Goal: Transaction & Acquisition: Obtain resource

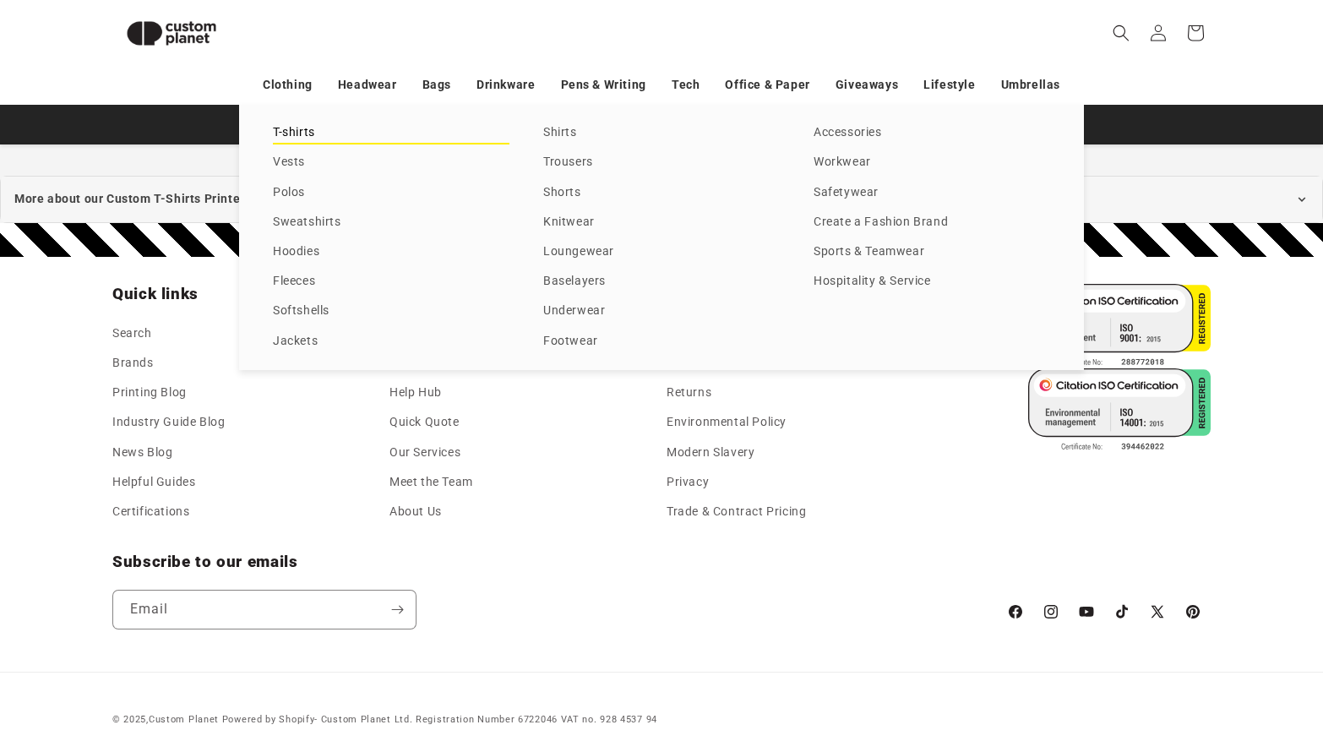
click at [297, 134] on link "T-shirts" at bounding box center [391, 133] width 237 height 23
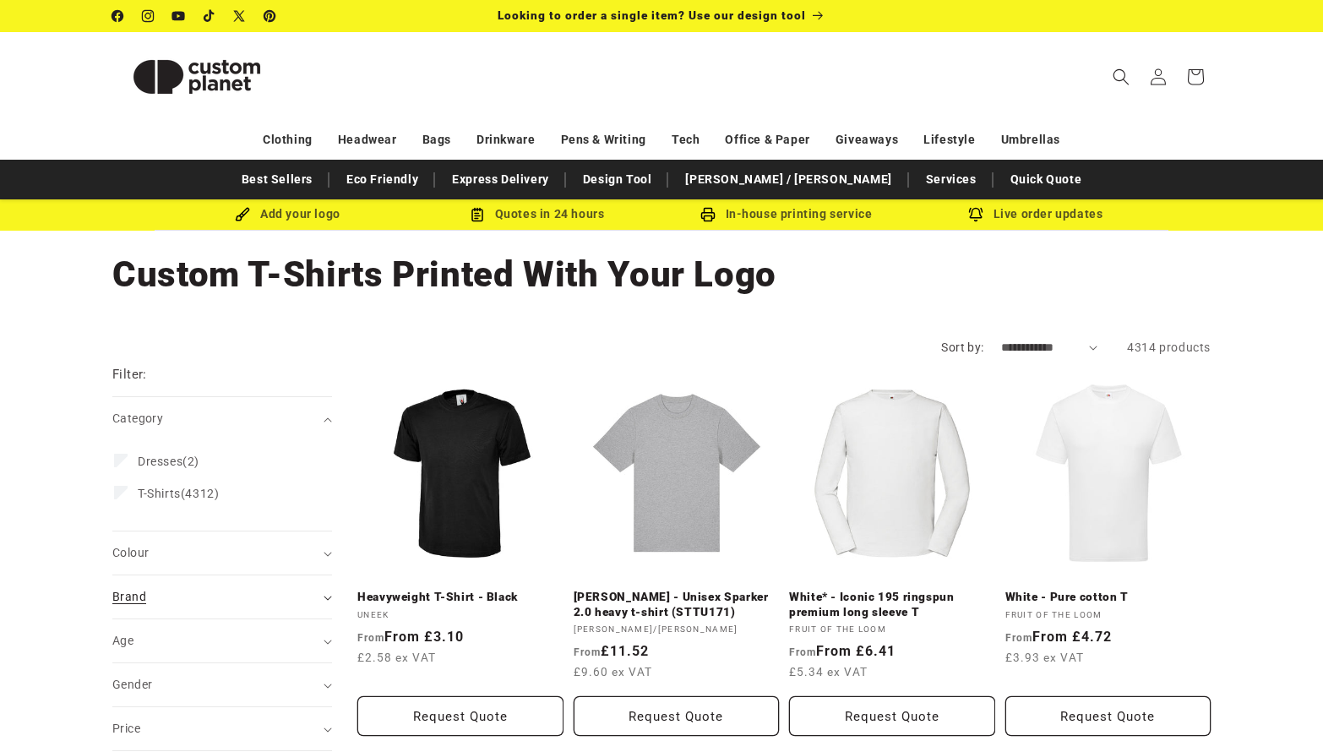
click at [198, 596] on div "Brand (0)" at bounding box center [214, 597] width 205 height 18
click at [160, 694] on label "AS Colour (499) AS Colour (499 products)" at bounding box center [217, 704] width 206 height 32
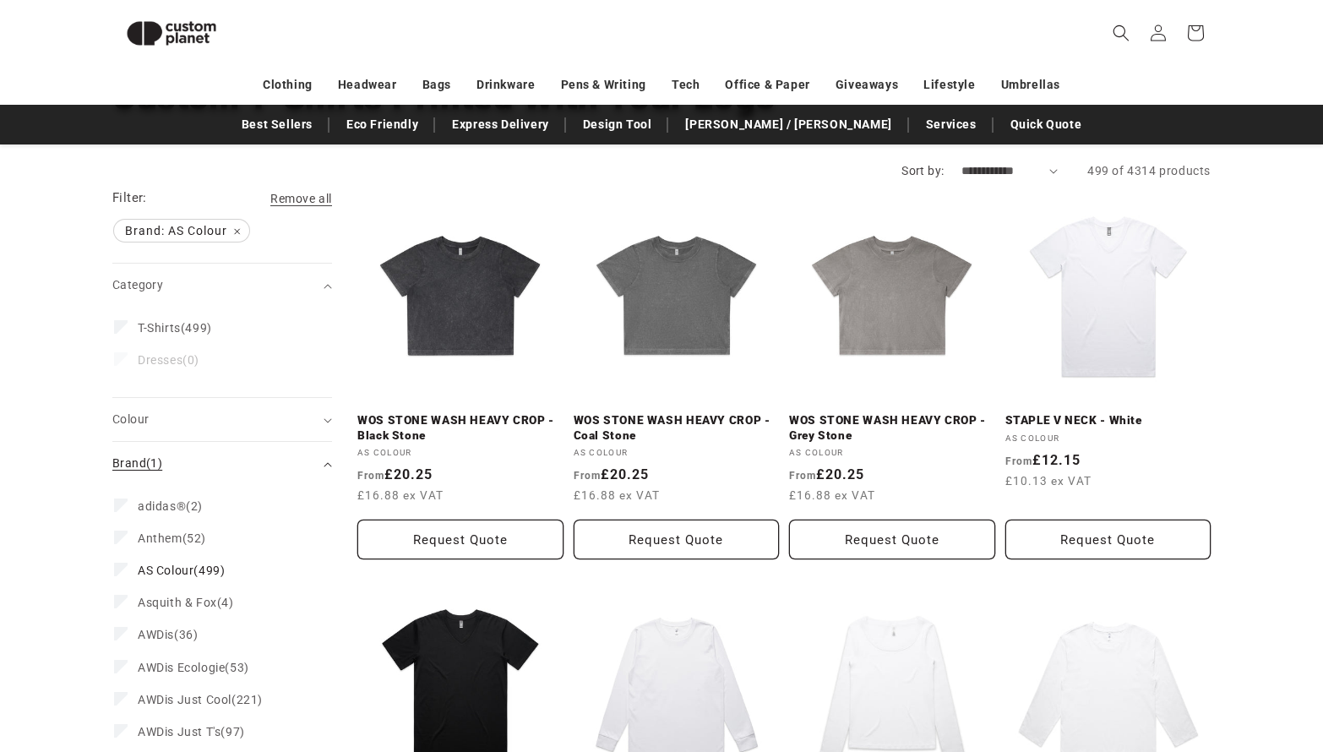
scroll to position [134, 0]
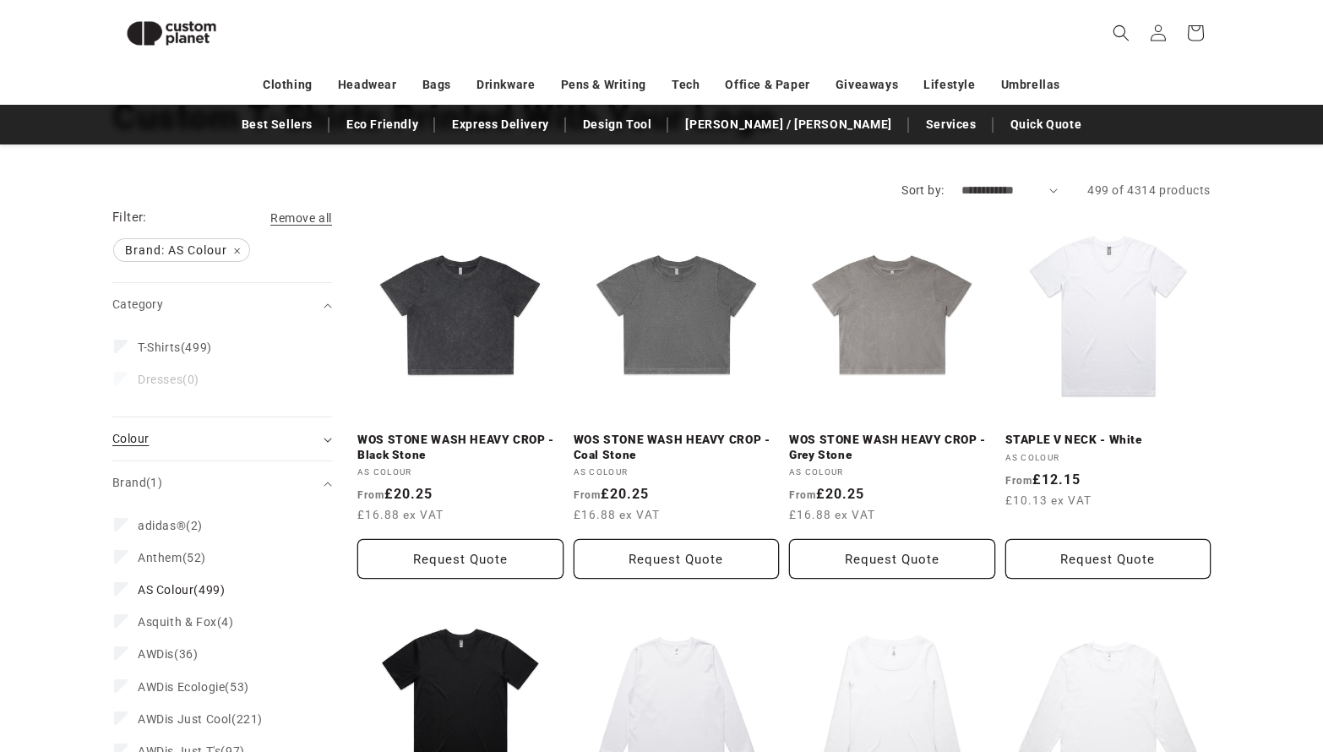
click at [201, 434] on div "Colour (0)" at bounding box center [214, 439] width 205 height 18
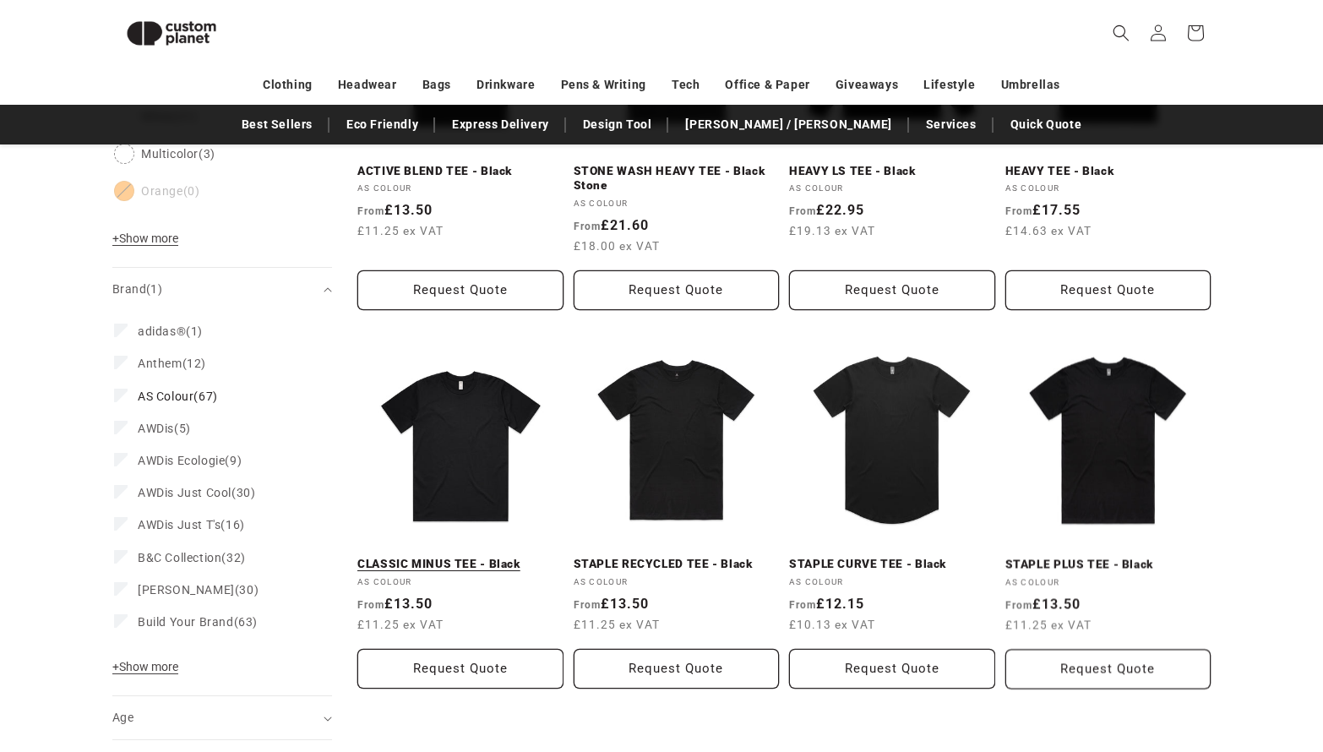
scroll to position [801, 0]
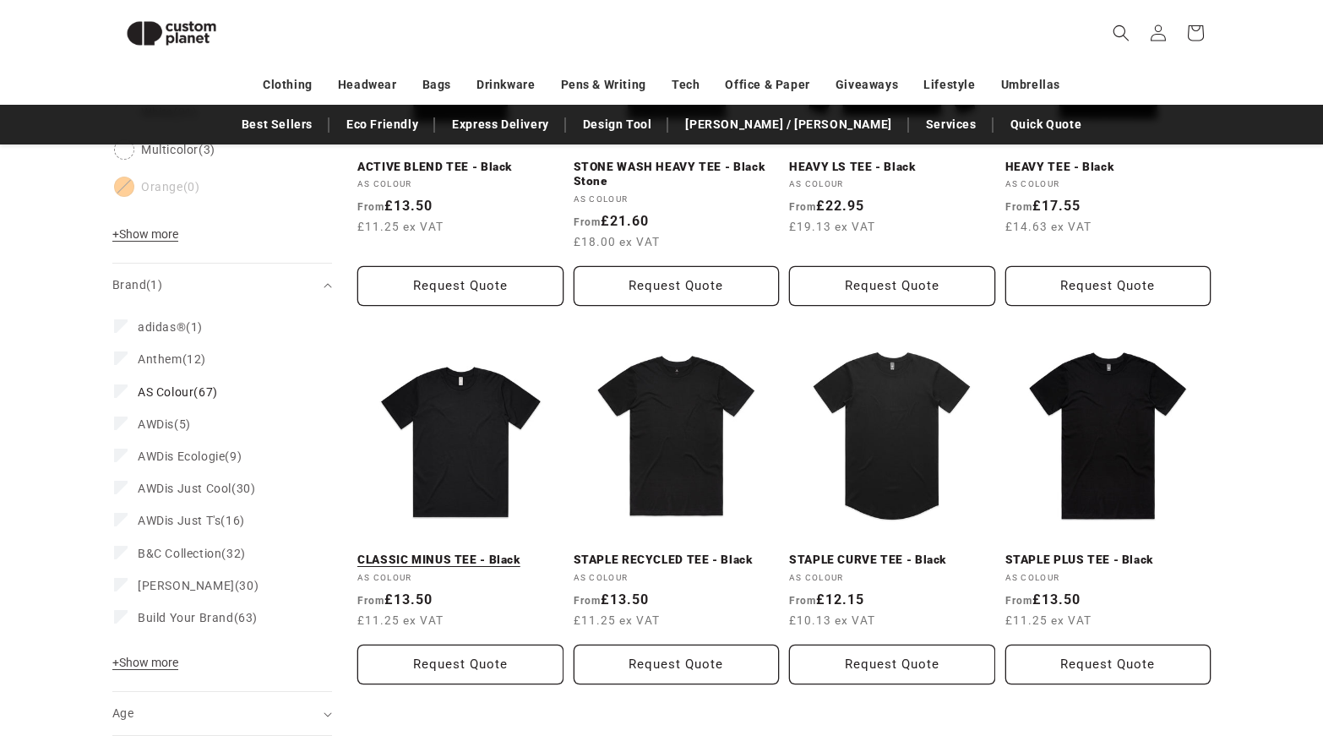
click at [469, 553] on link "CLASSIC MINUS TEE - Black" at bounding box center [460, 560] width 206 height 15
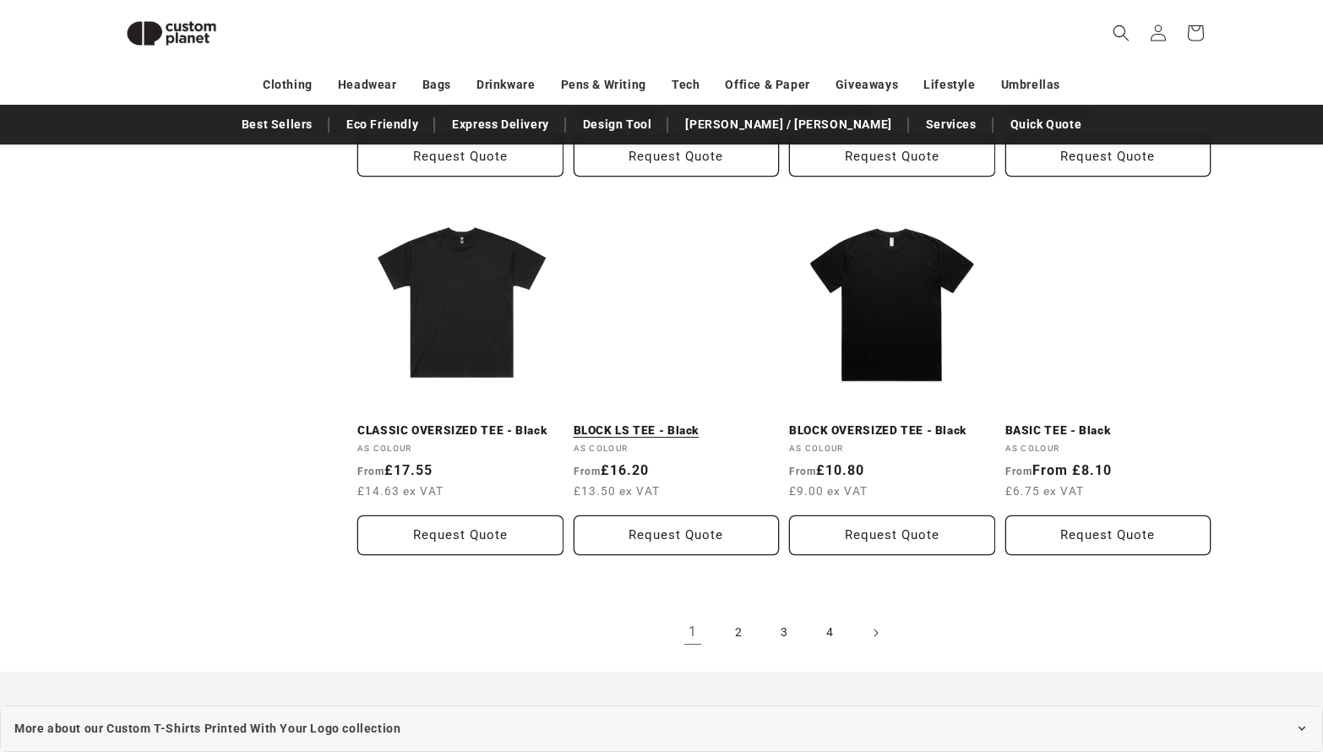
scroll to position [1754, 0]
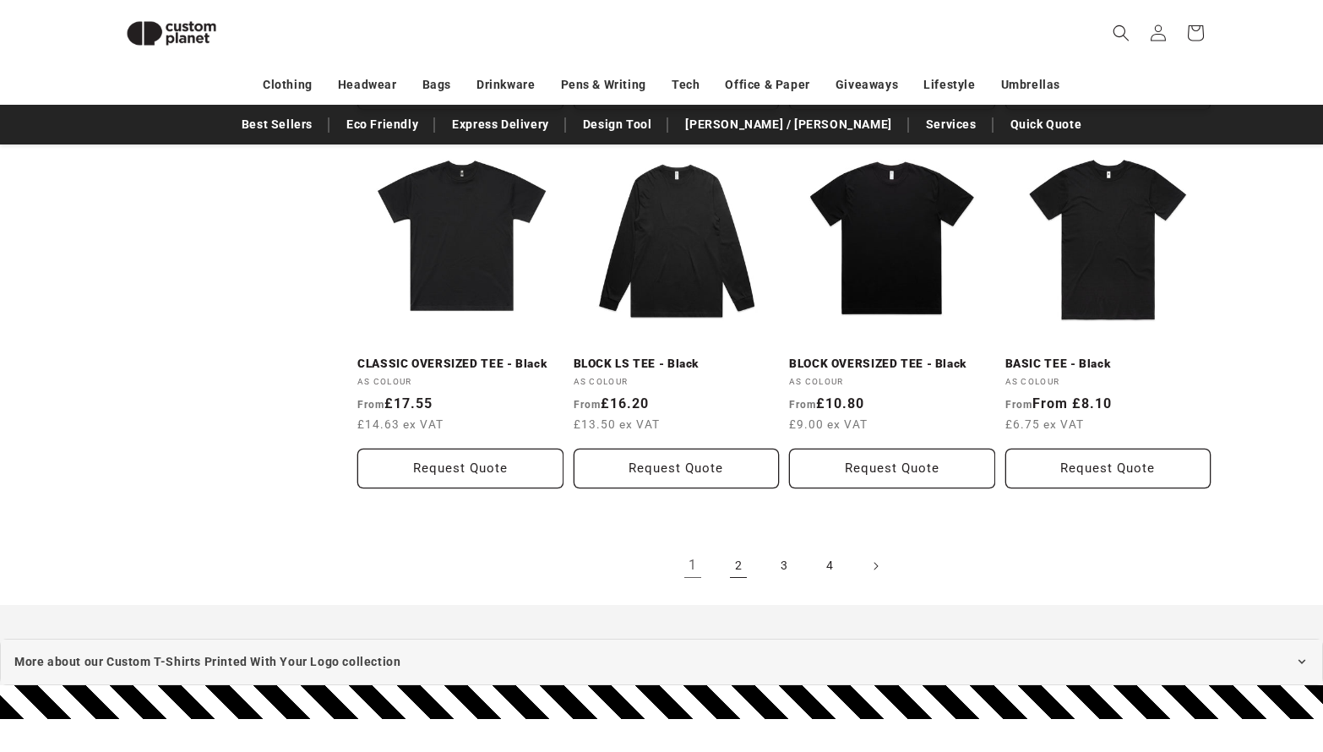
click at [741, 562] on link "2" at bounding box center [738, 566] width 37 height 37
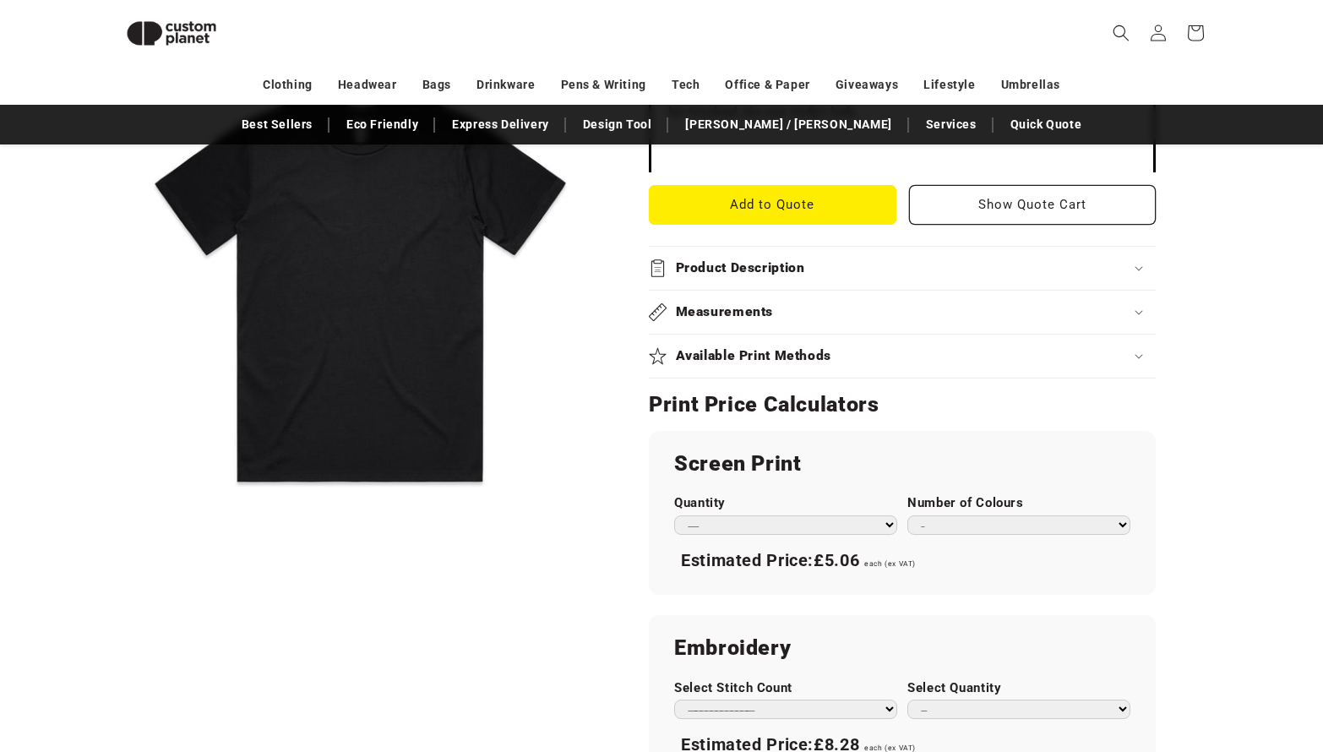
scroll to position [640, 0]
click at [792, 259] on h2 "Product Description" at bounding box center [740, 268] width 129 height 18
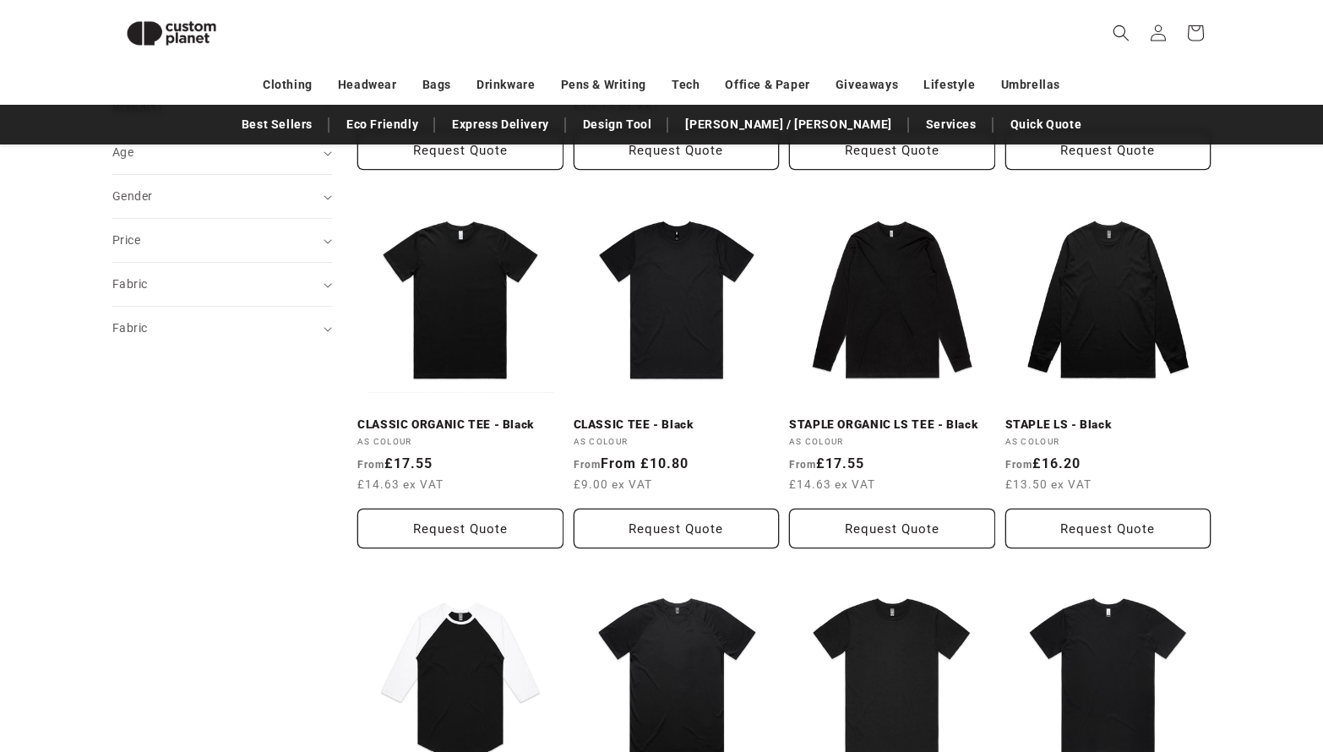
scroll to position [545, 0]
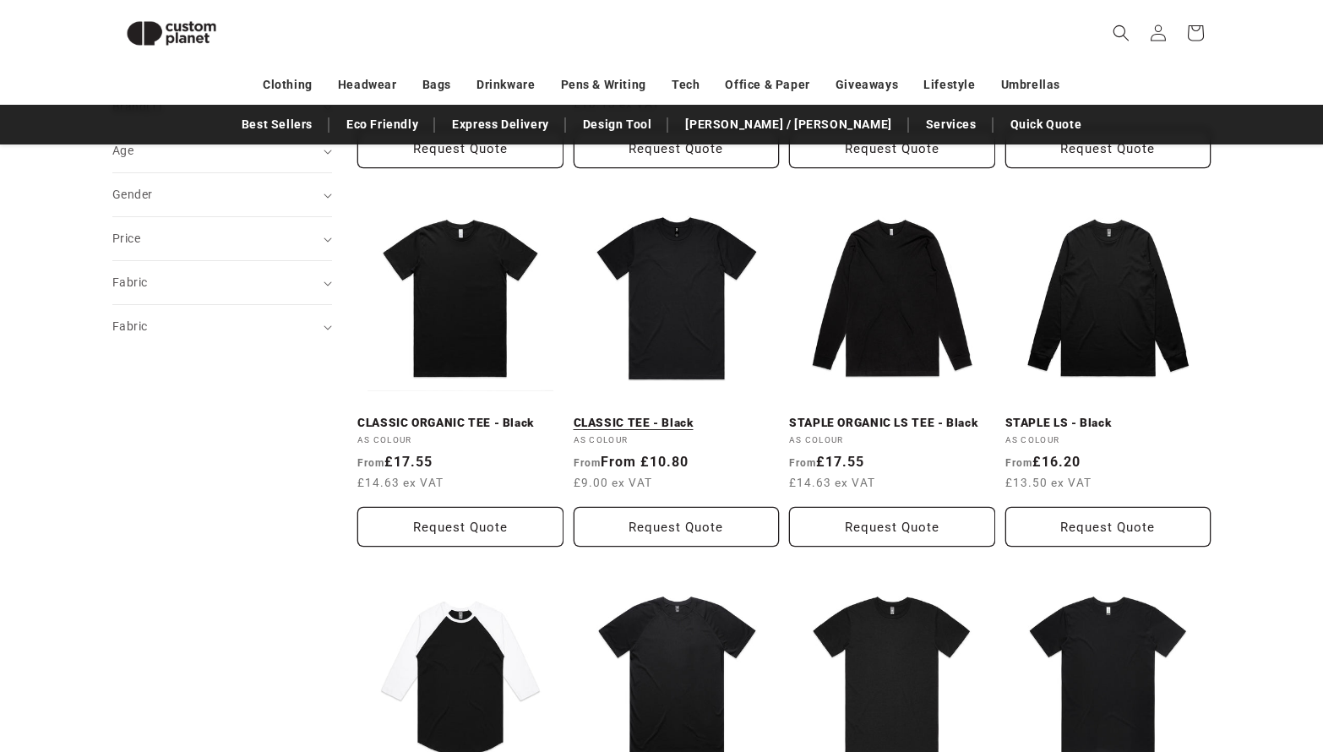
click at [696, 416] on link "CLASSIC TEE - Black" at bounding box center [677, 423] width 206 height 15
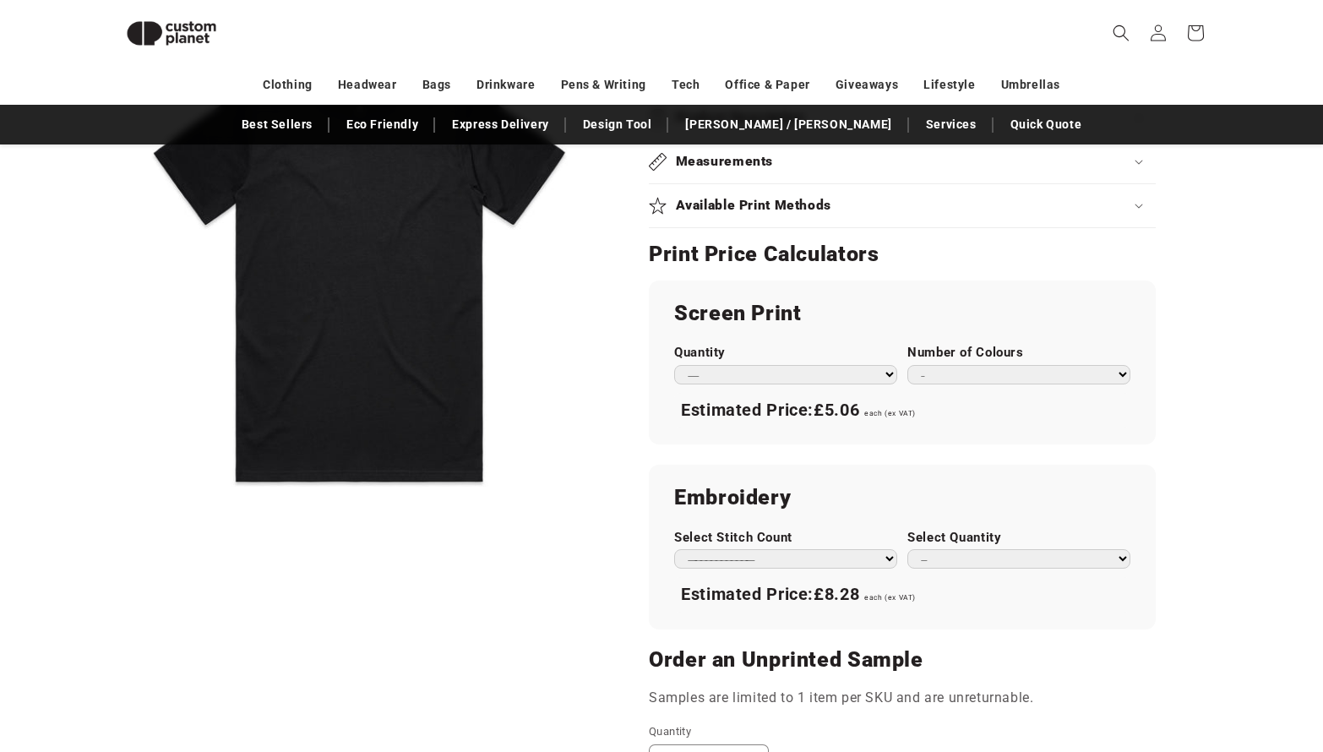
scroll to position [750, 0]
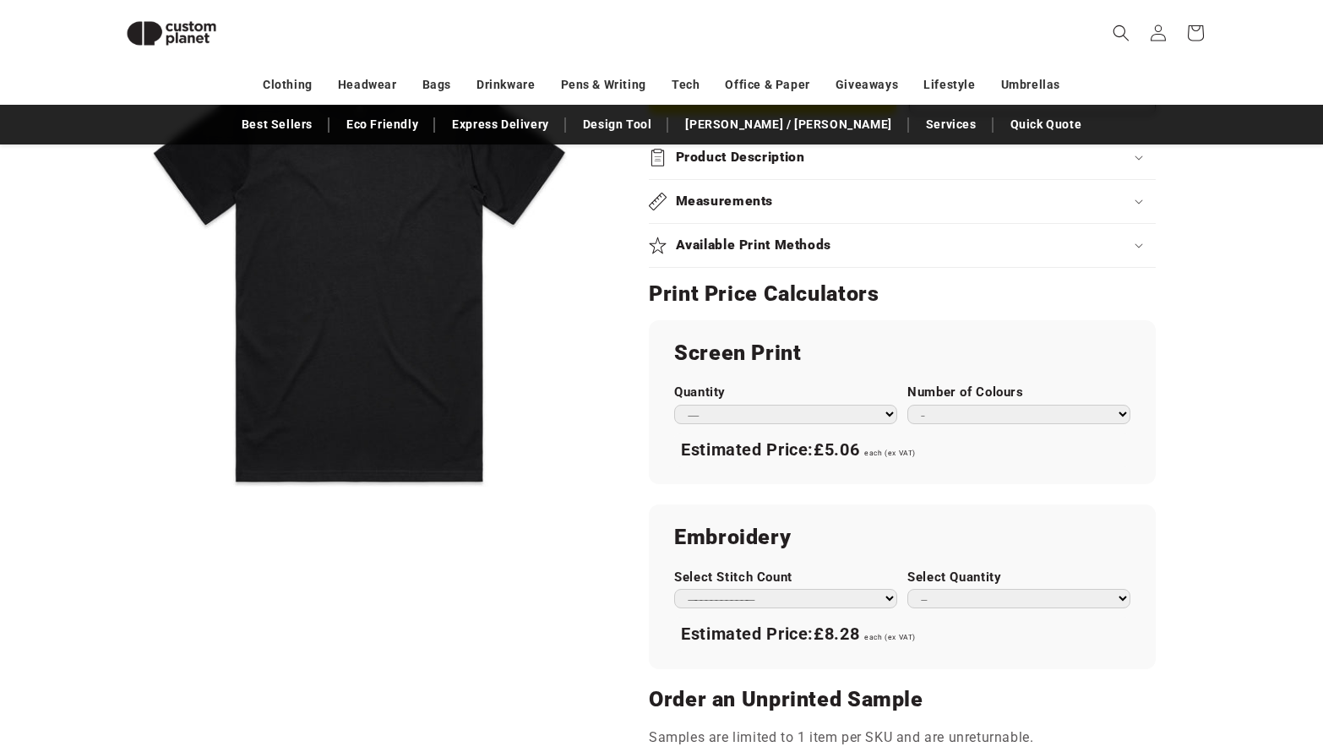
select select "*"
click at [850, 470] on div "Screen Print Quantity *** *** *** **** **** **** ***** ***** Number of Colours …" at bounding box center [902, 402] width 507 height 164
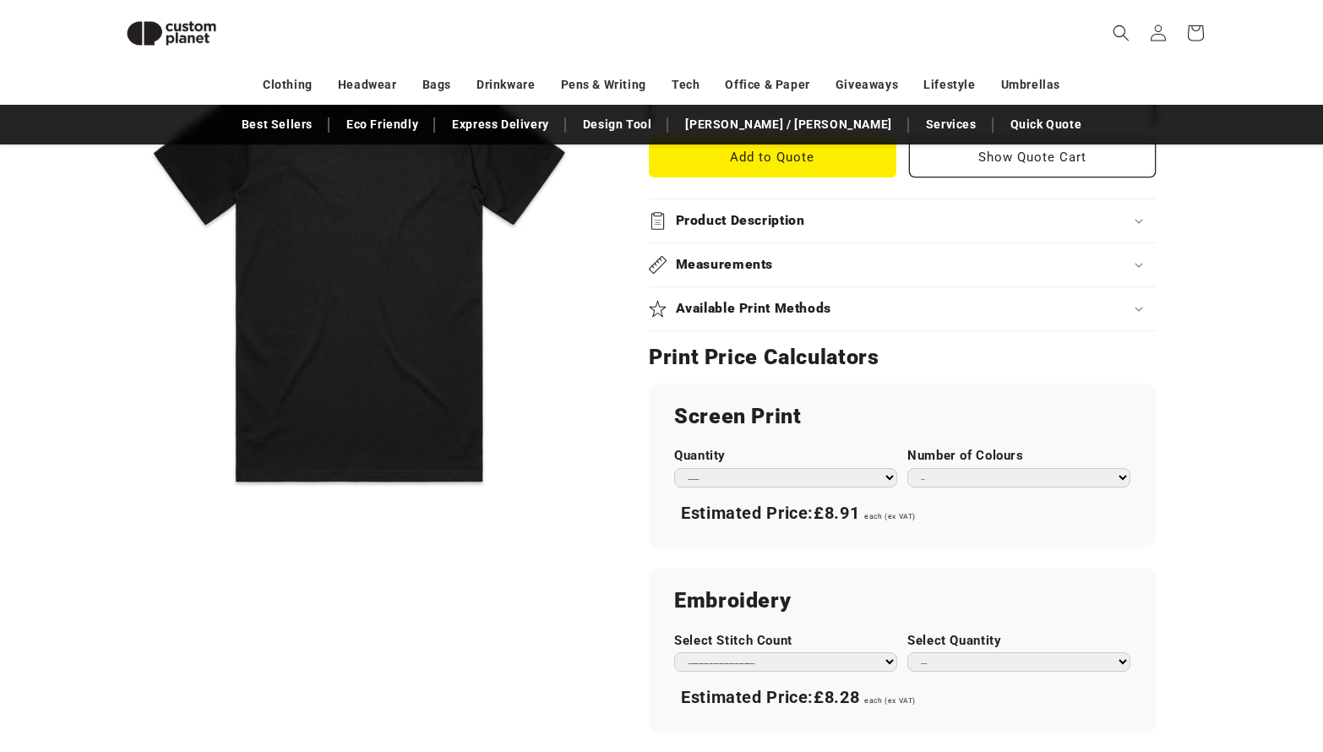
scroll to position [753, 0]
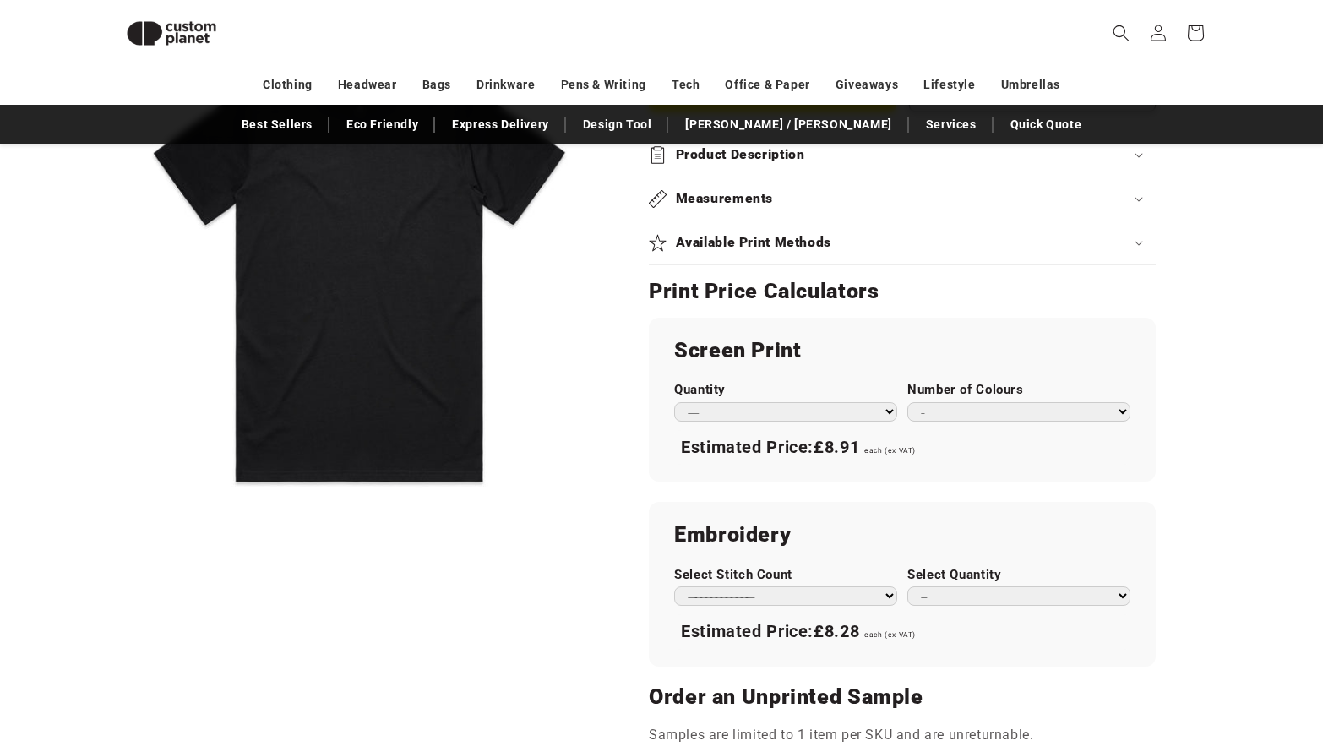
select select "**"
click at [908, 447] on span "each (ex VAT)" at bounding box center [890, 450] width 52 height 8
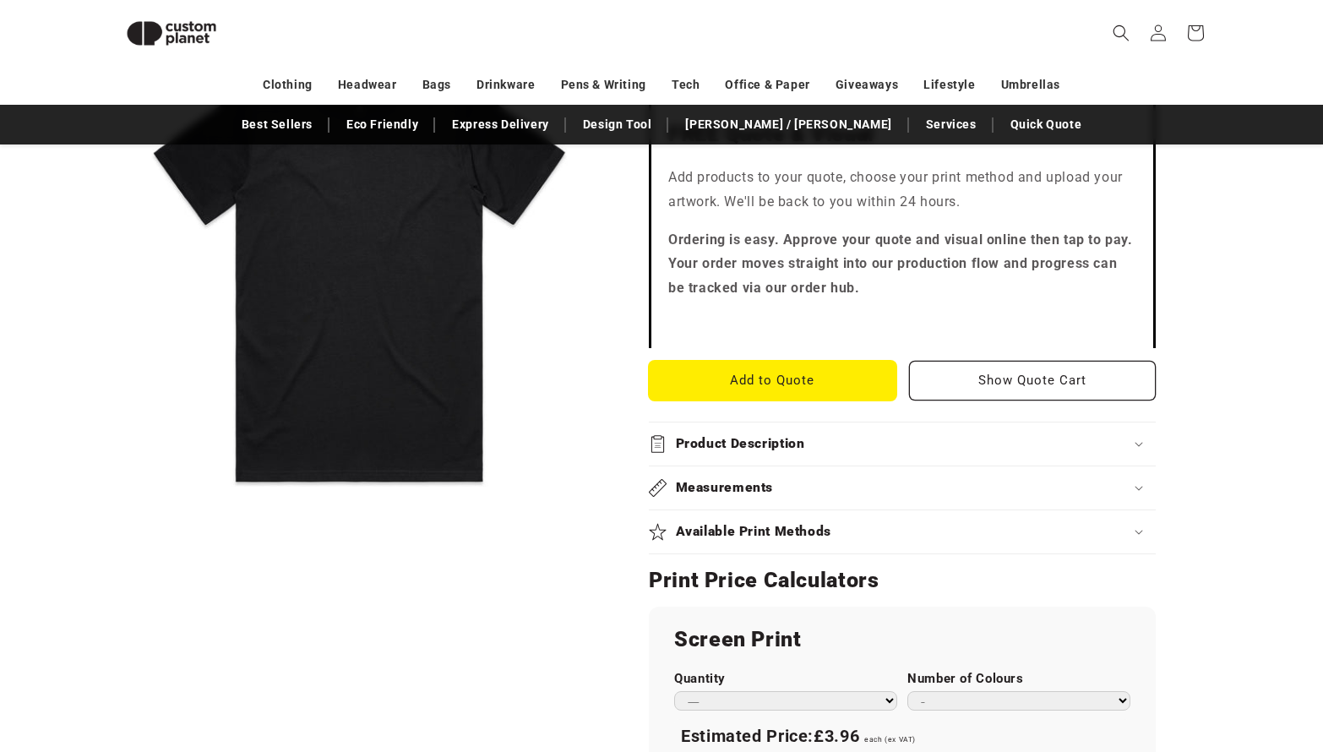
scroll to position [459, 0]
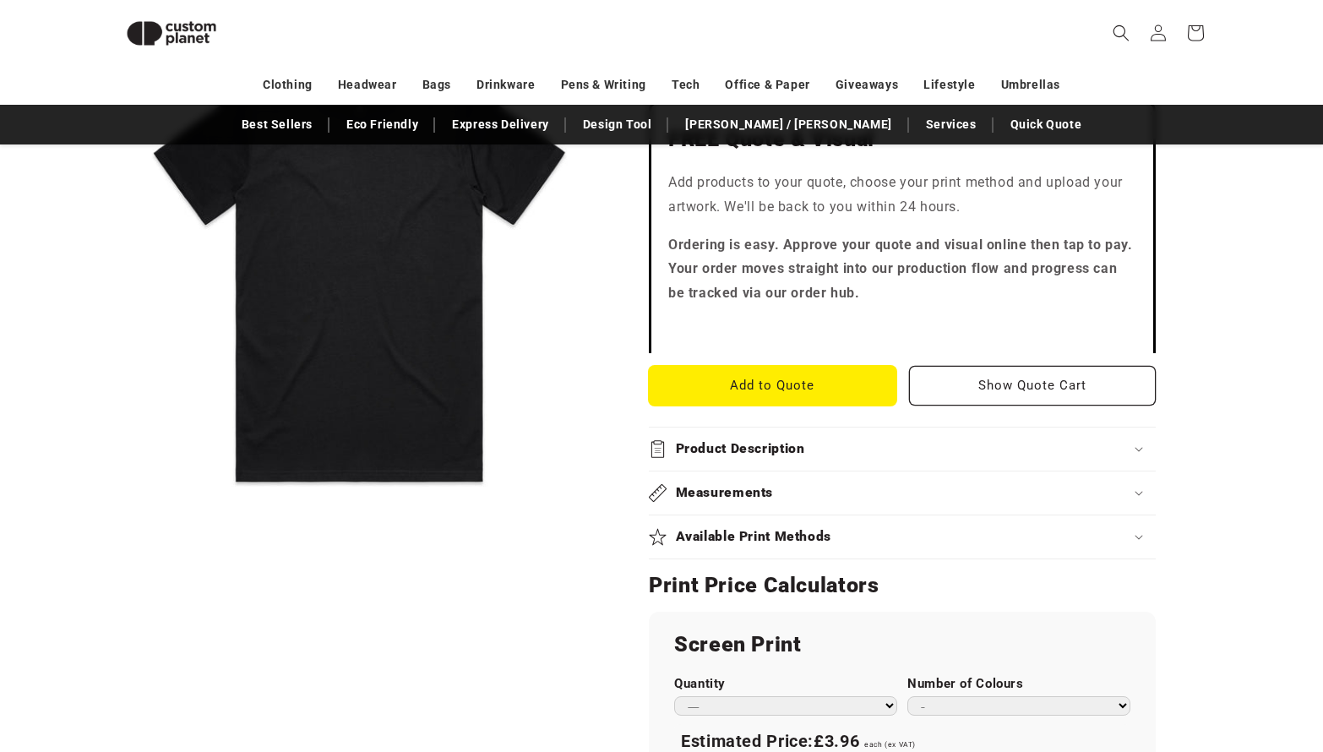
click at [826, 384] on button "Add to Quote" at bounding box center [773, 386] width 248 height 40
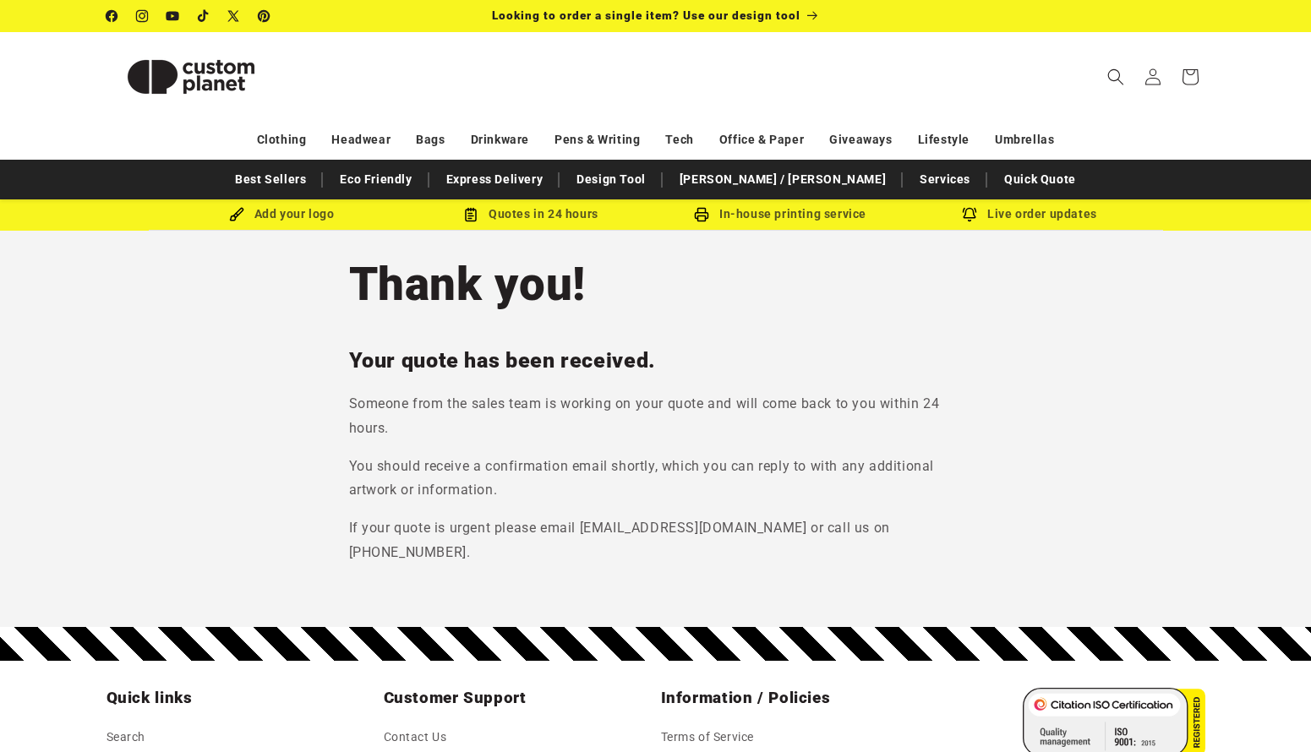
click at [156, 119] on link at bounding box center [191, 76] width 182 height 89
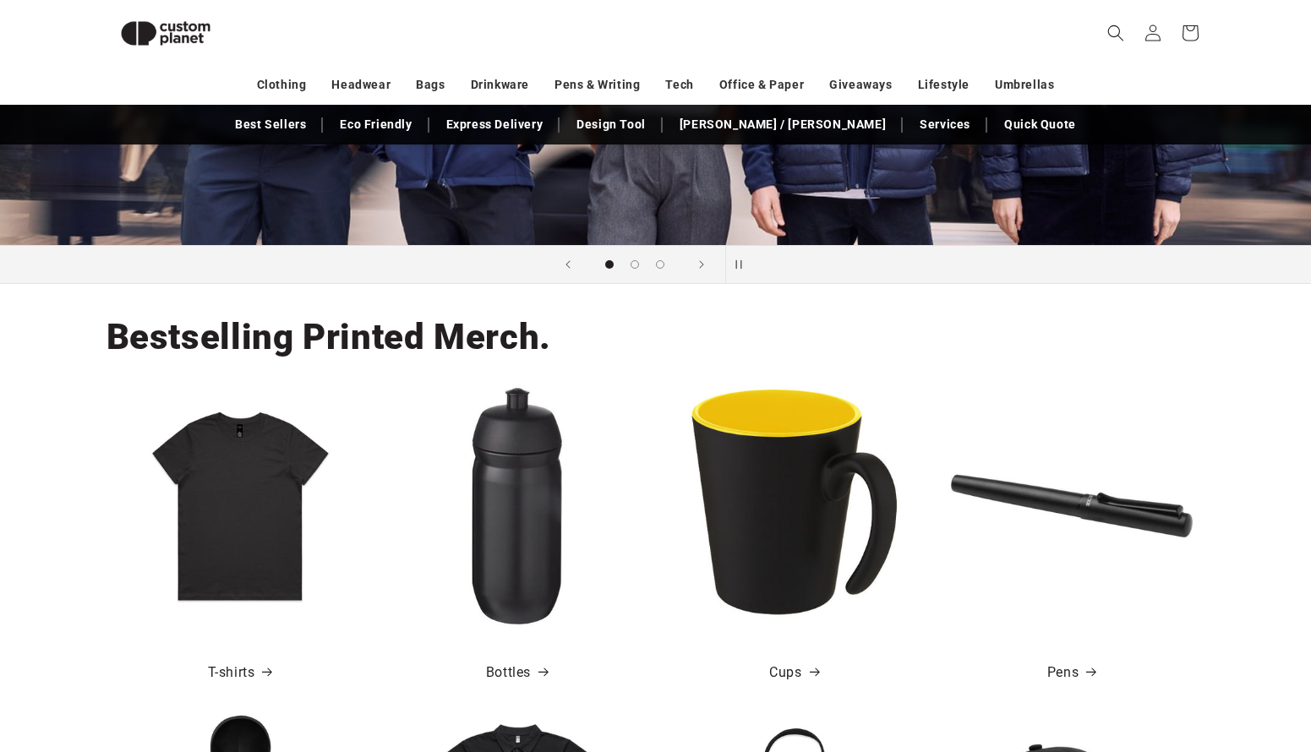
scroll to position [493, 0]
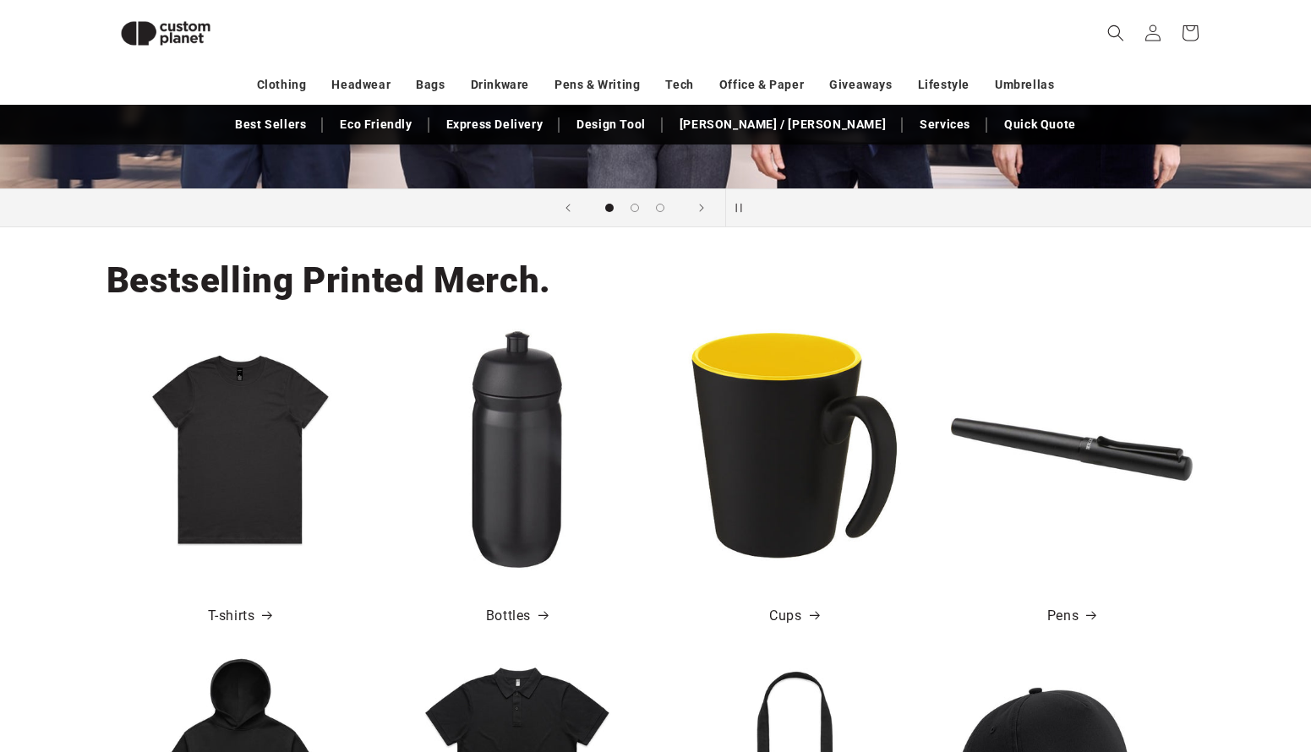
click at [239, 511] on img at bounding box center [240, 450] width 242 height 242
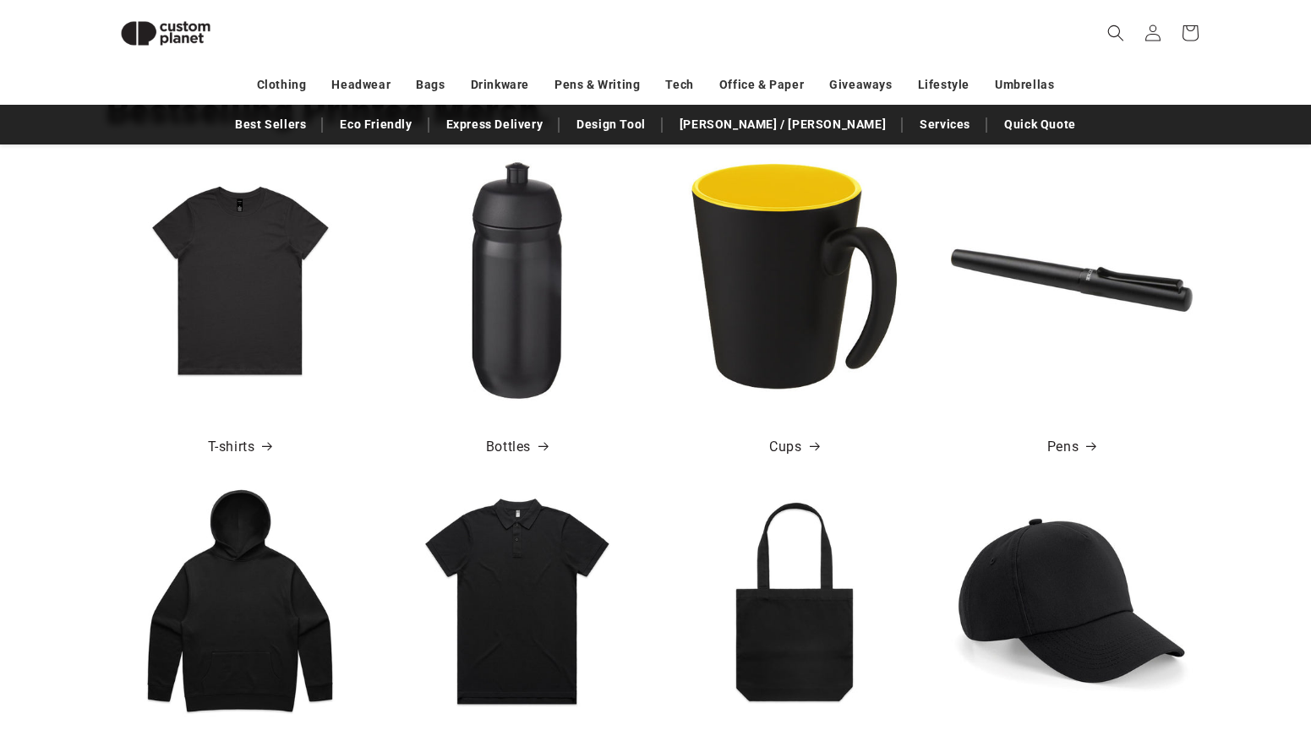
scroll to position [625, 0]
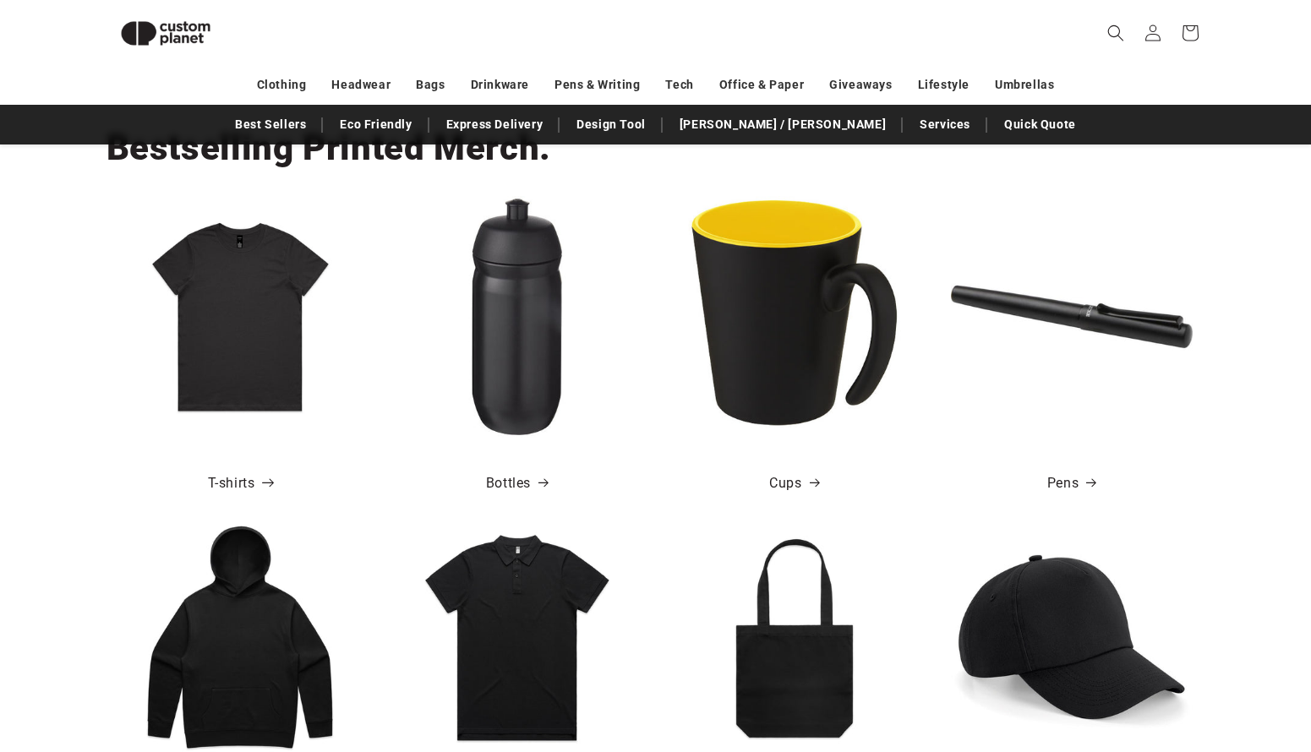
click at [231, 475] on link "T-shirts" at bounding box center [240, 483] width 64 height 25
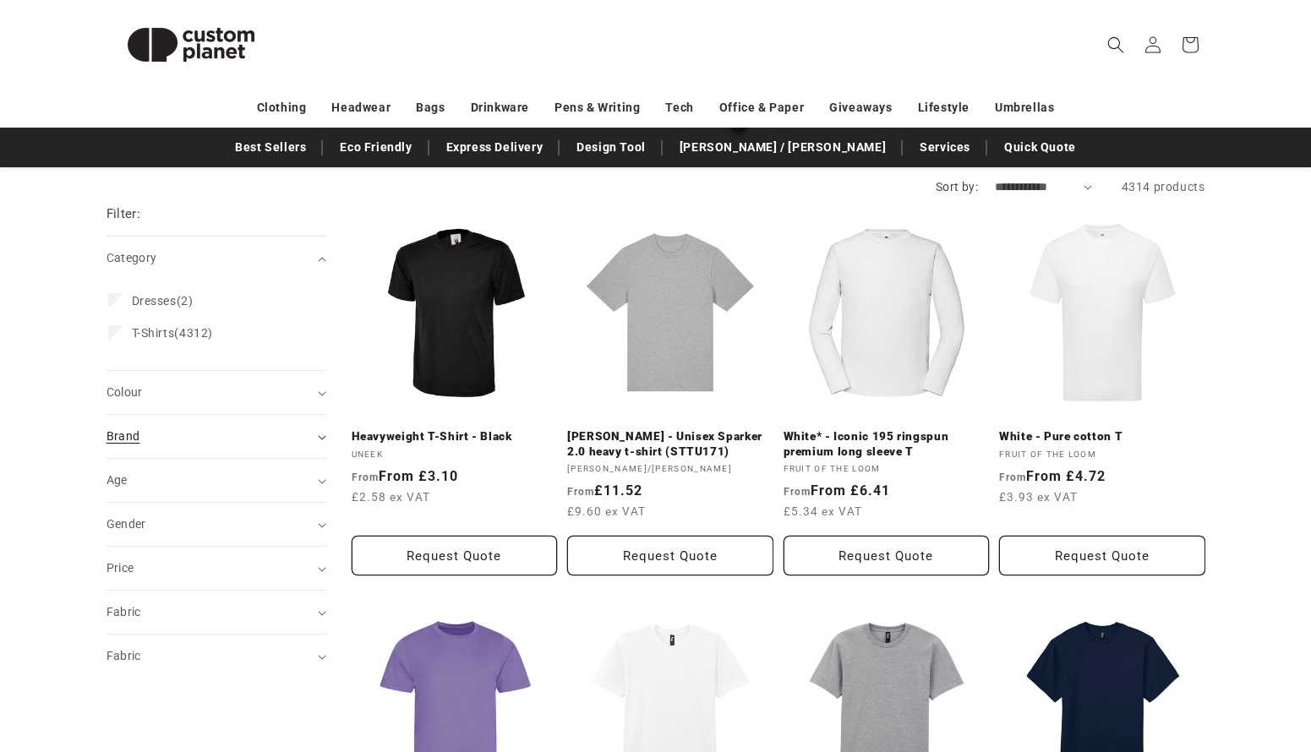
scroll to position [171, 0]
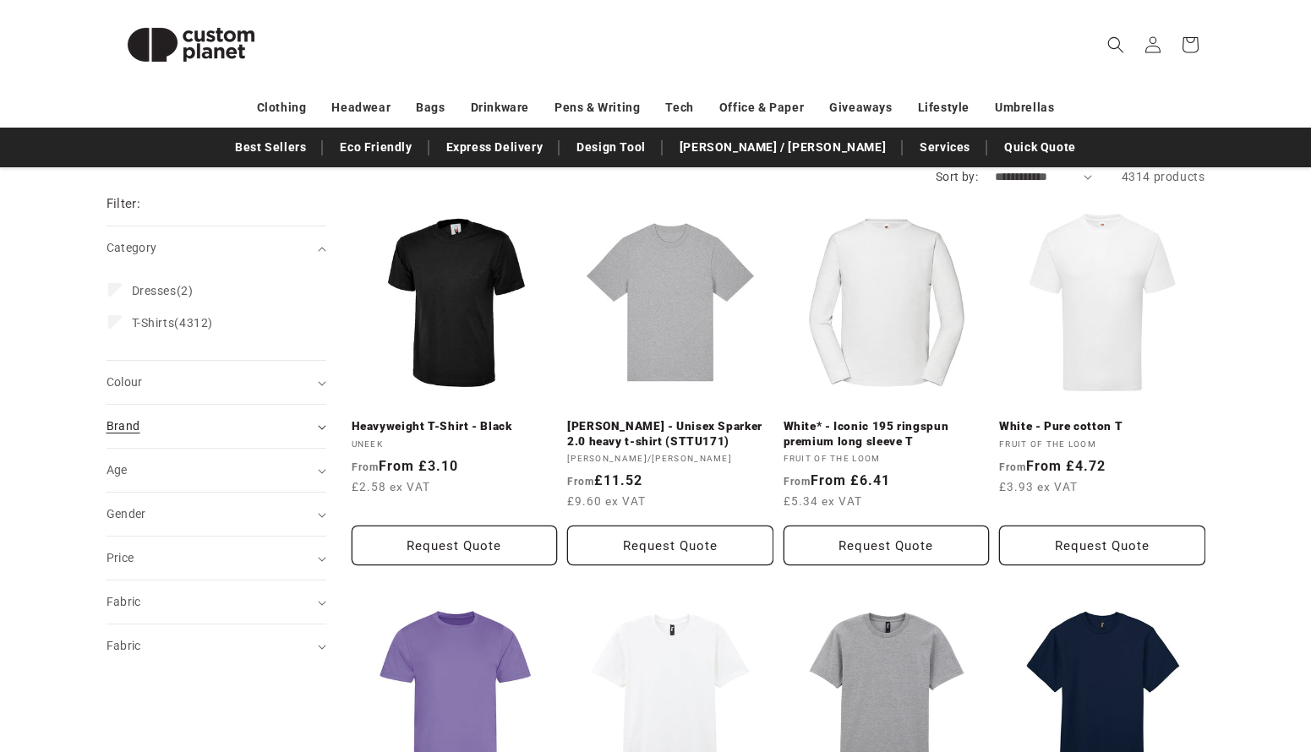
click at [211, 422] on div "Brand (0)" at bounding box center [208, 426] width 205 height 18
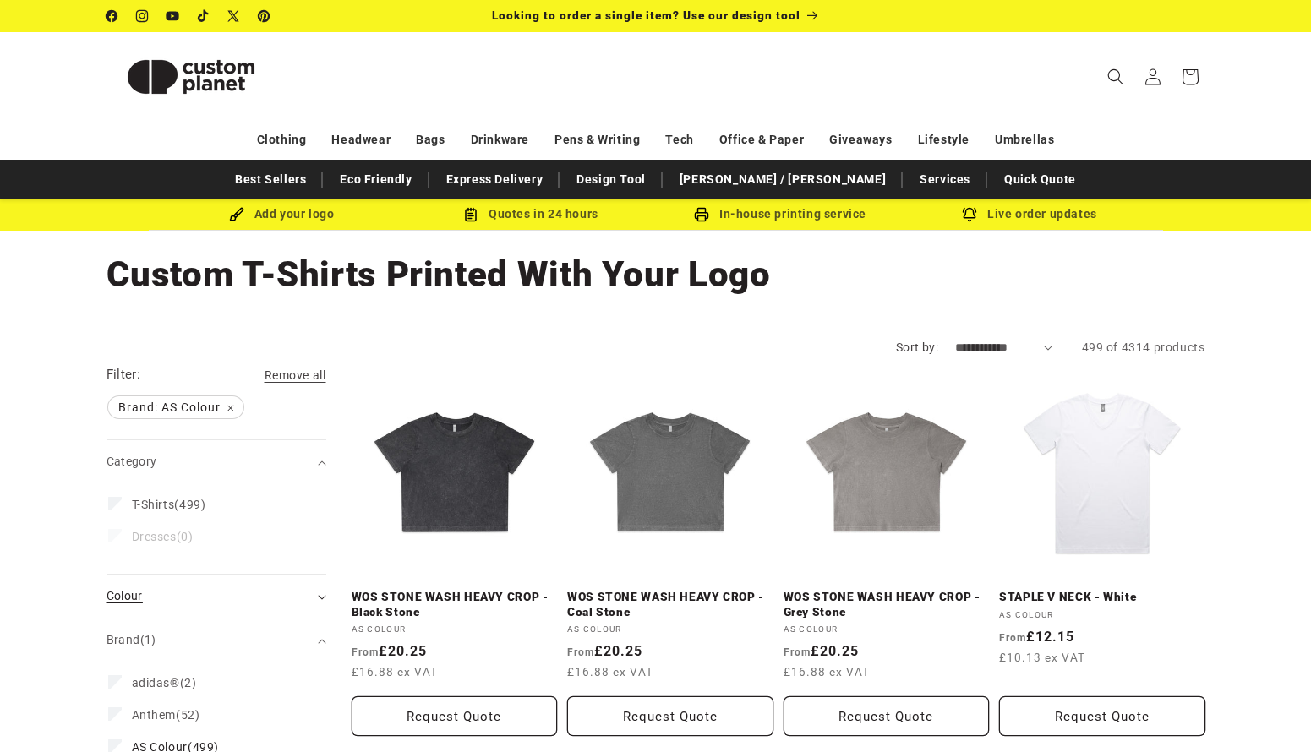
click at [166, 592] on div "Colour (0)" at bounding box center [208, 596] width 205 height 18
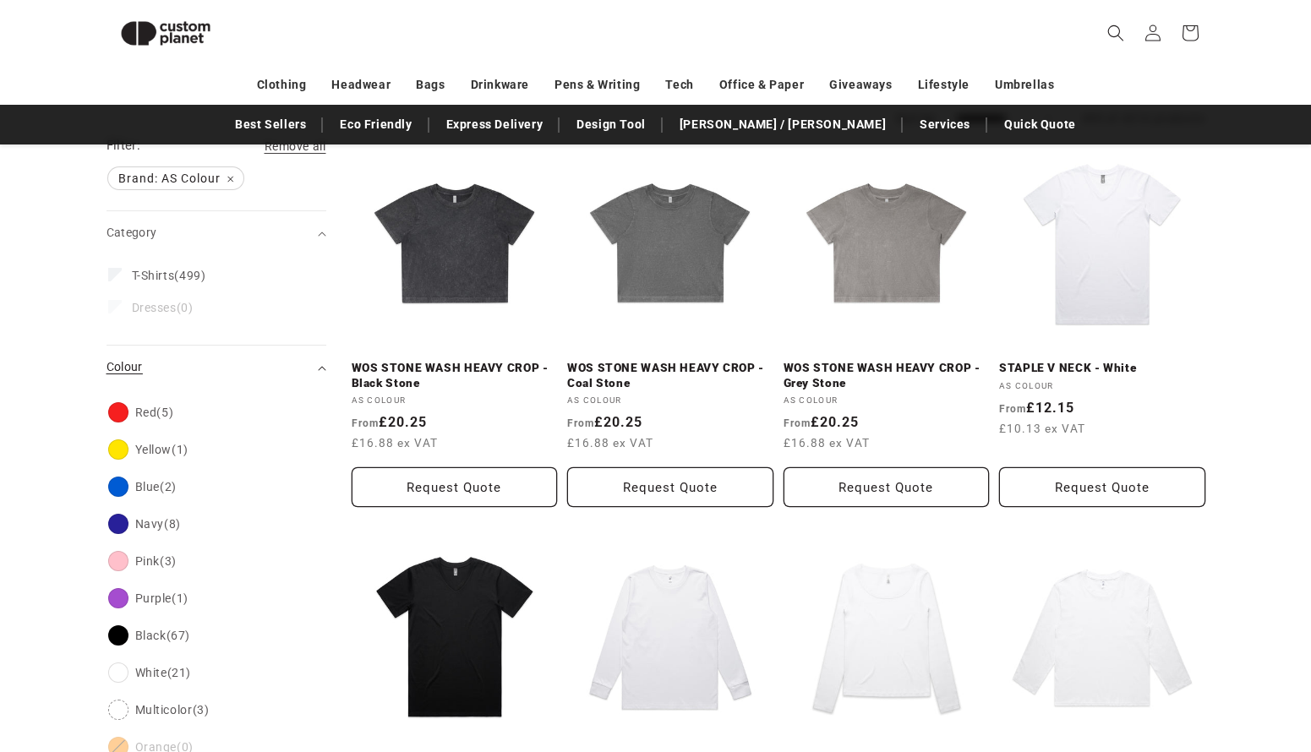
scroll to position [217, 0]
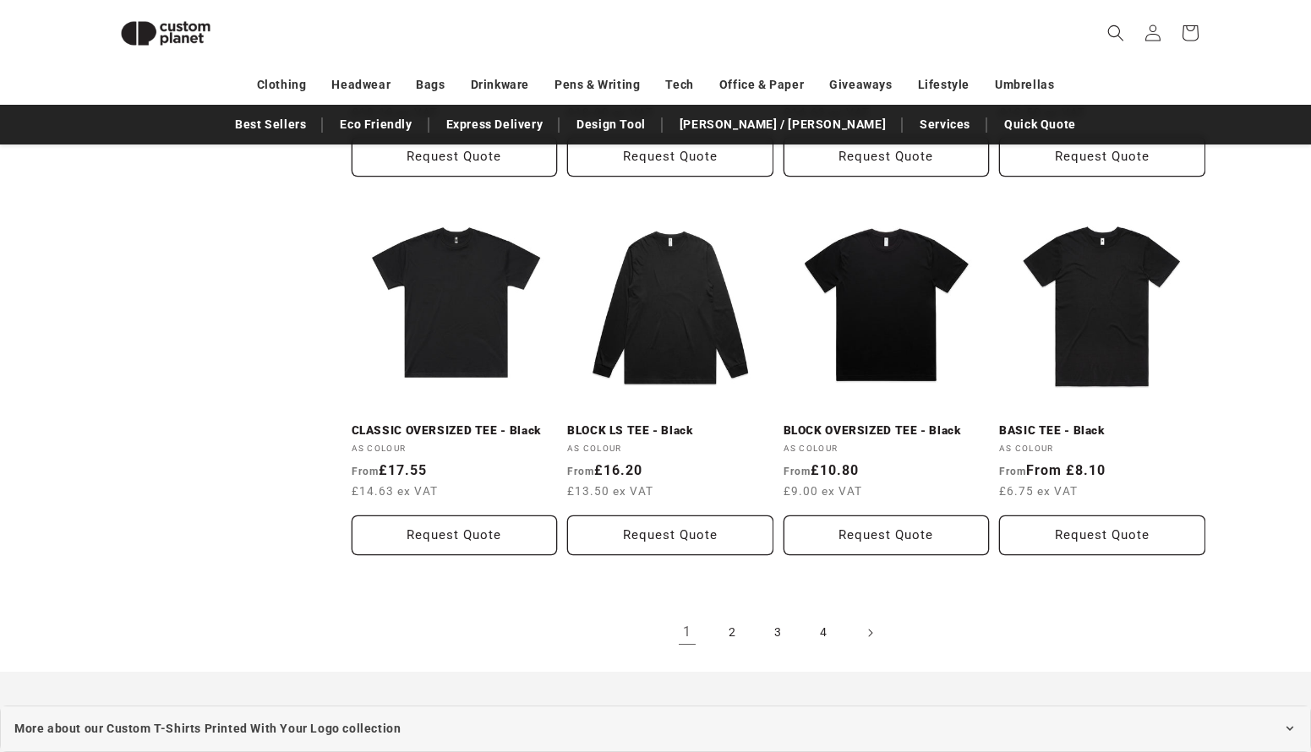
scroll to position [1717, 0]
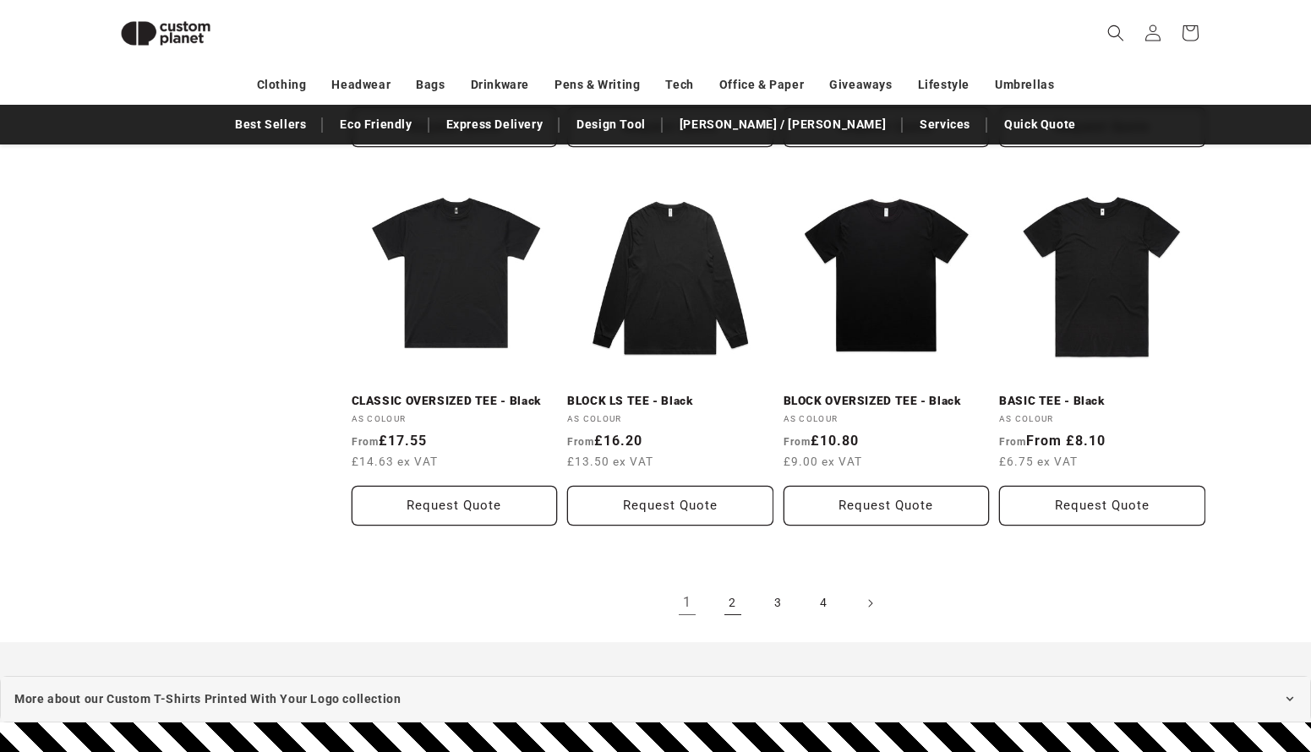
click at [732, 596] on link "2" at bounding box center [732, 603] width 37 height 37
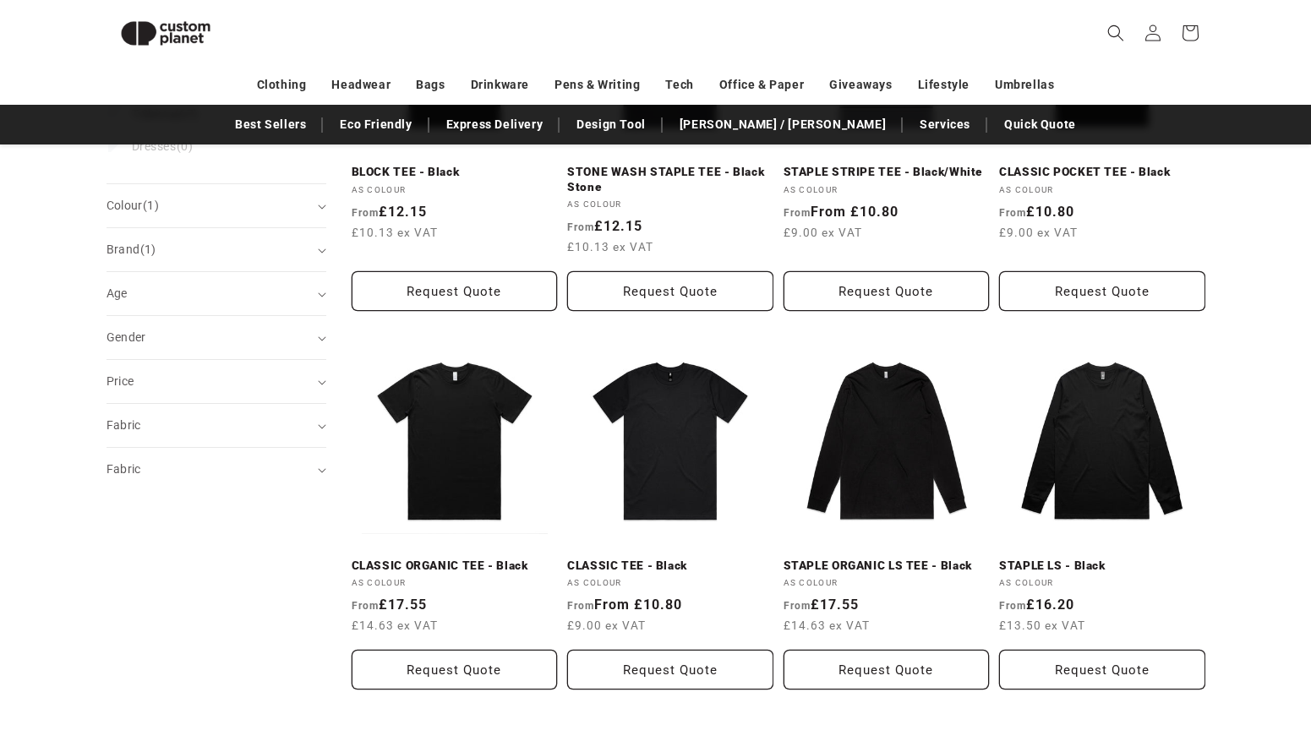
scroll to position [404, 0]
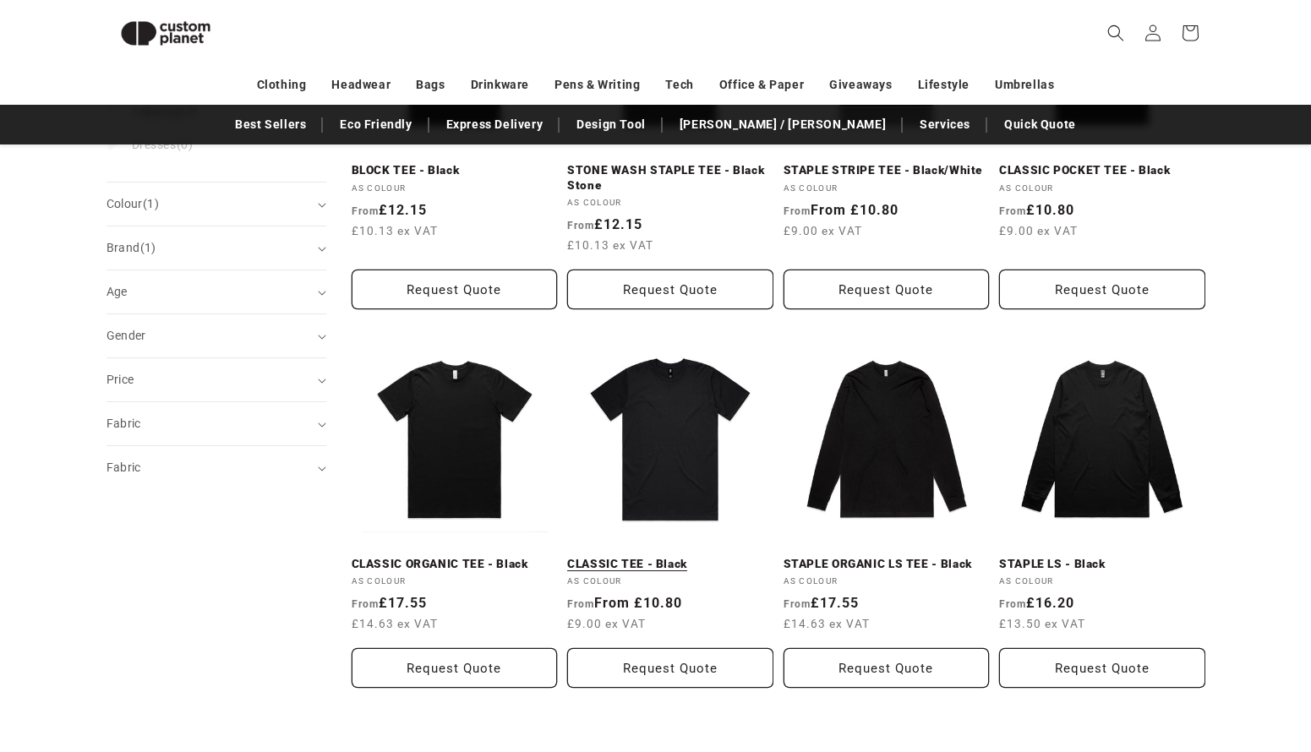
click at [682, 557] on link "CLASSIC TEE - Black" at bounding box center [670, 564] width 206 height 15
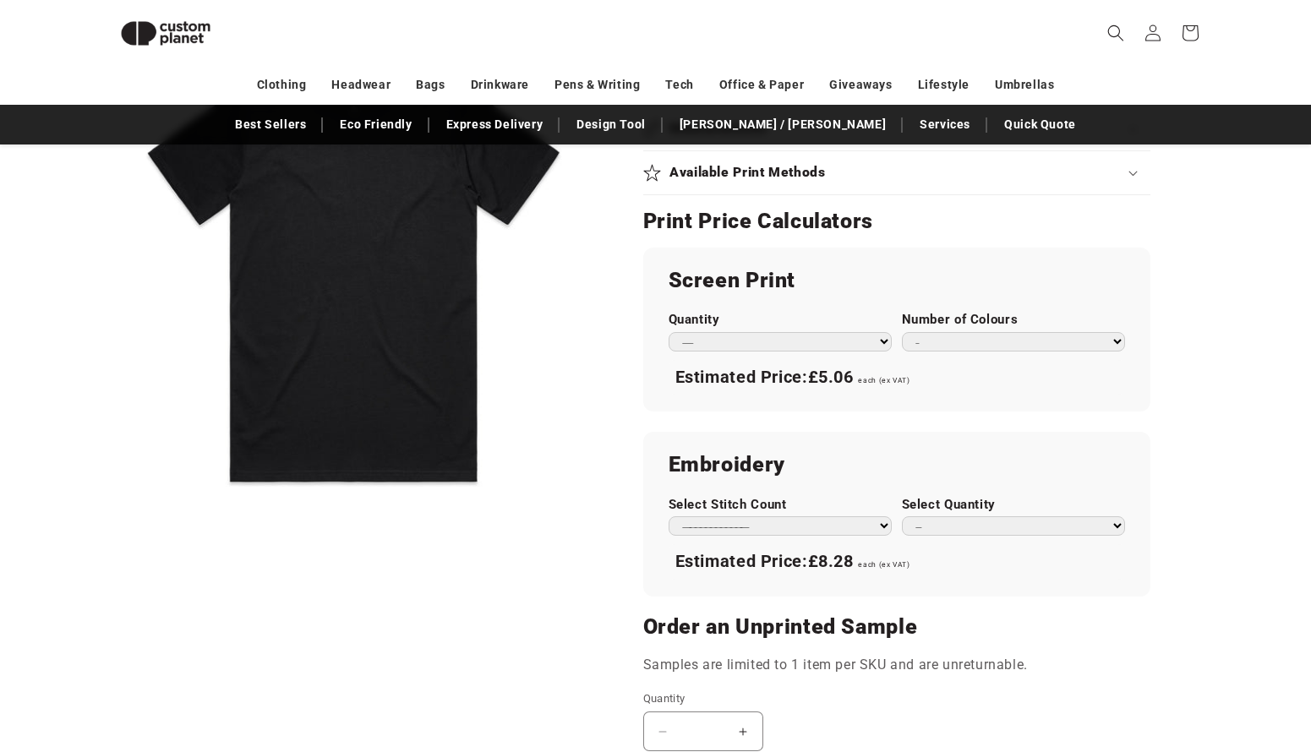
scroll to position [820, 0]
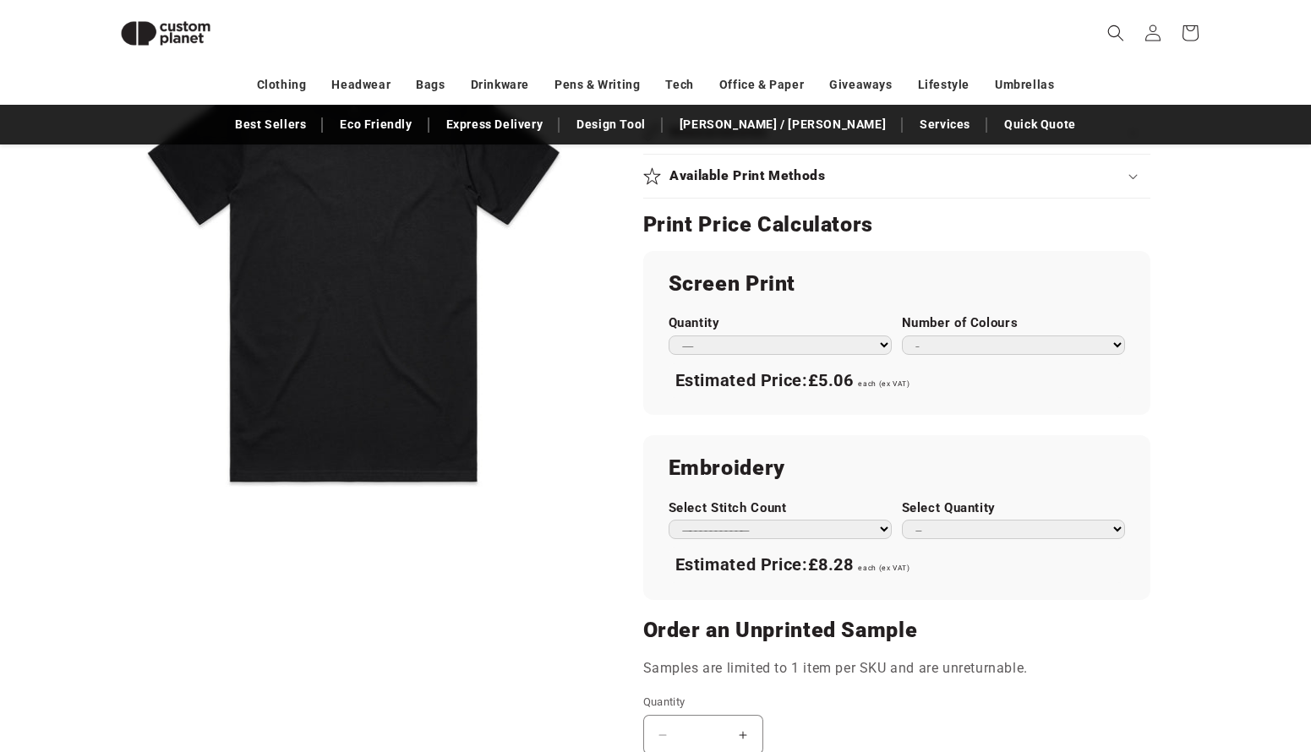
select select "***"
select select "*"
click at [843, 384] on span "£1.64" at bounding box center [831, 380] width 46 height 20
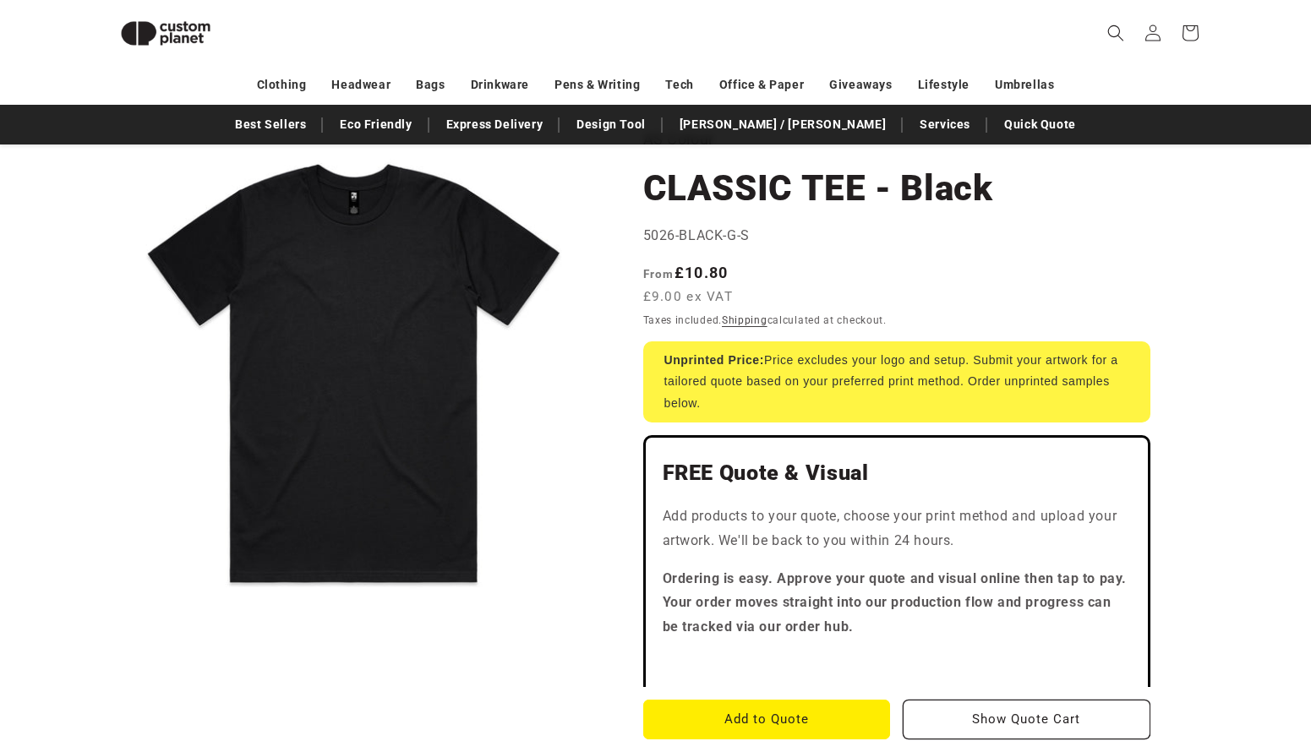
scroll to position [96, 0]
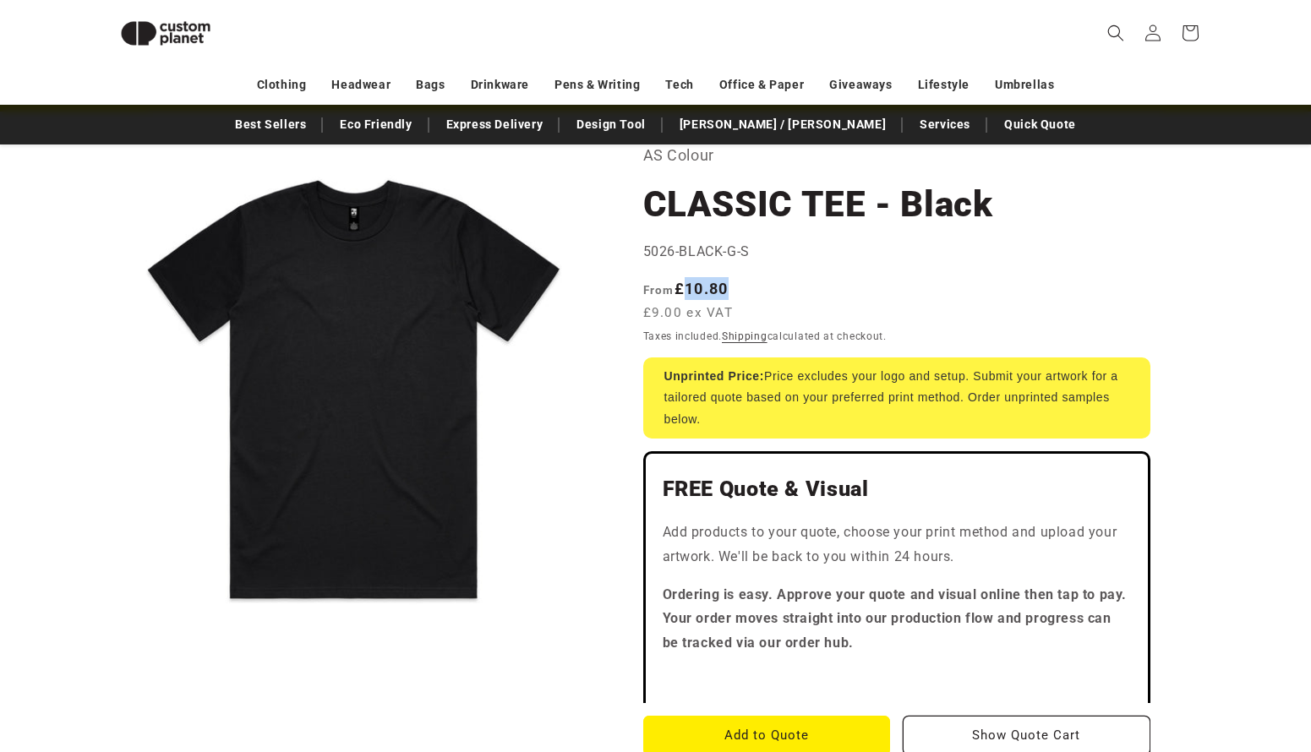
drag, startPoint x: 684, startPoint y: 281, endPoint x: 739, endPoint y: 281, distance: 55.8
click at [739, 282] on span "From £10.80 £9.00 ex VAT" at bounding box center [692, 300] width 99 height 46
click at [739, 281] on span "From £10.80 £9.00 ex VAT" at bounding box center [692, 300] width 99 height 46
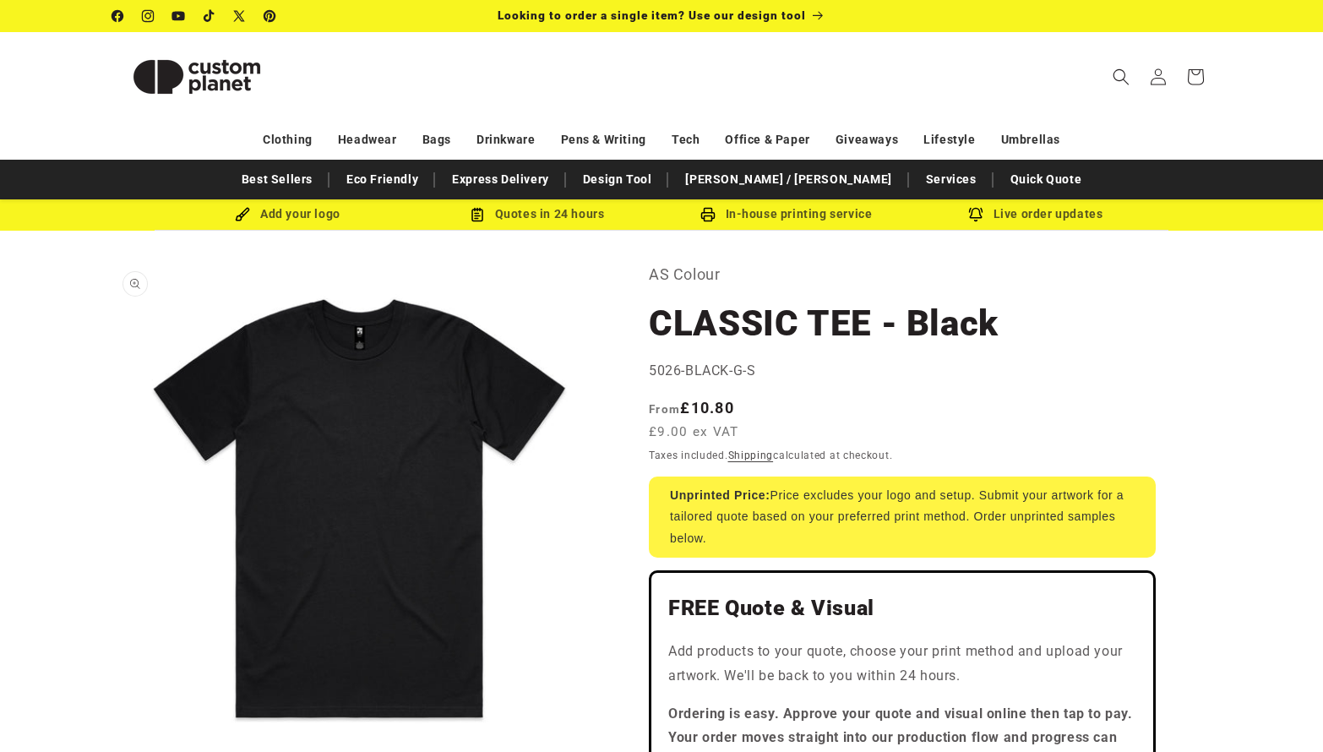
scroll to position [0, 0]
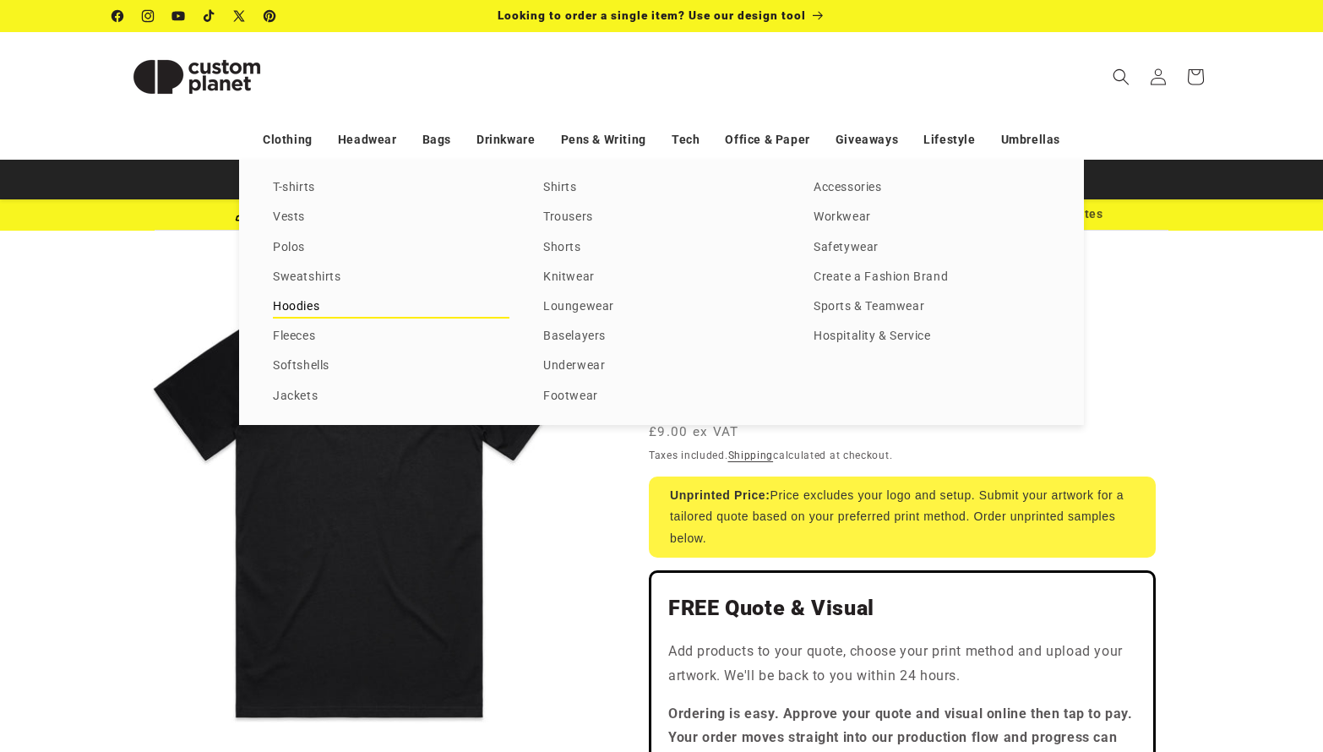
click at [301, 304] on link "Hoodies" at bounding box center [391, 307] width 237 height 23
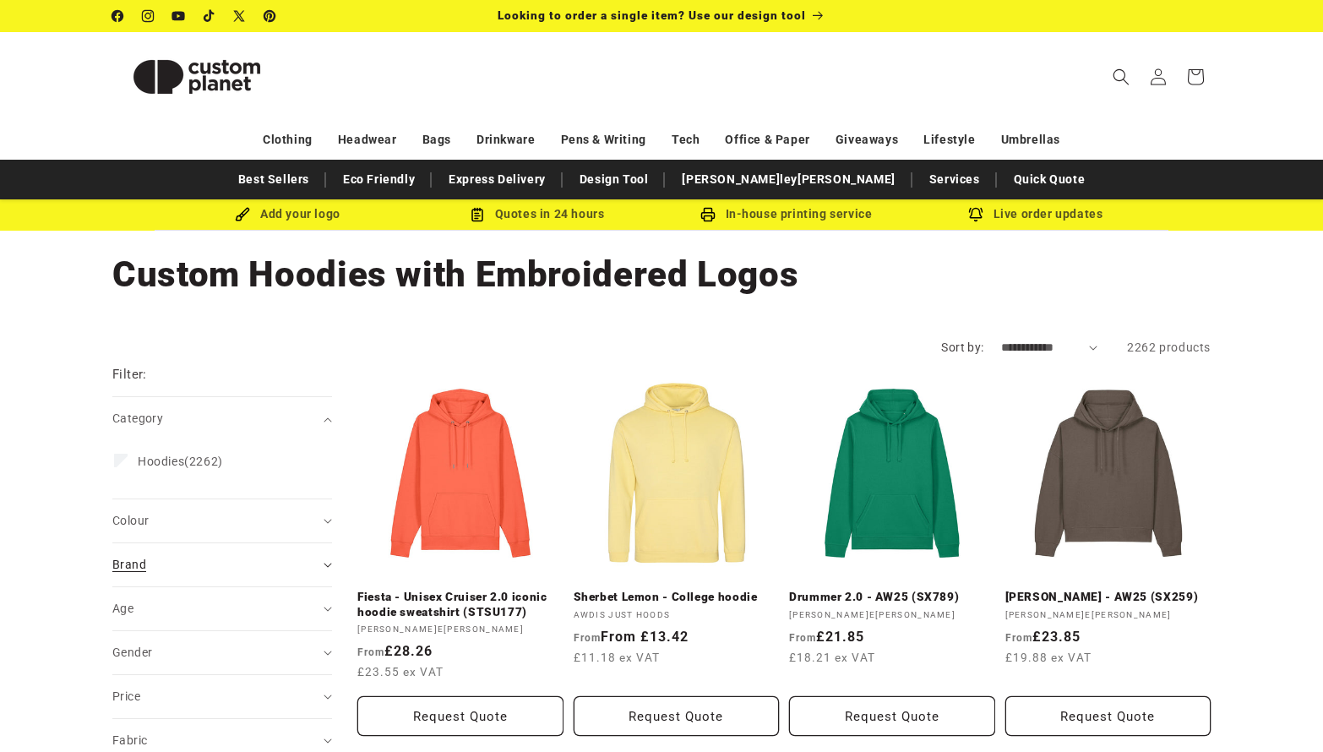
click at [202, 559] on div "Brand (0)" at bounding box center [214, 565] width 205 height 18
click at [174, 672] on span "AS Colour" at bounding box center [166, 672] width 56 height 14
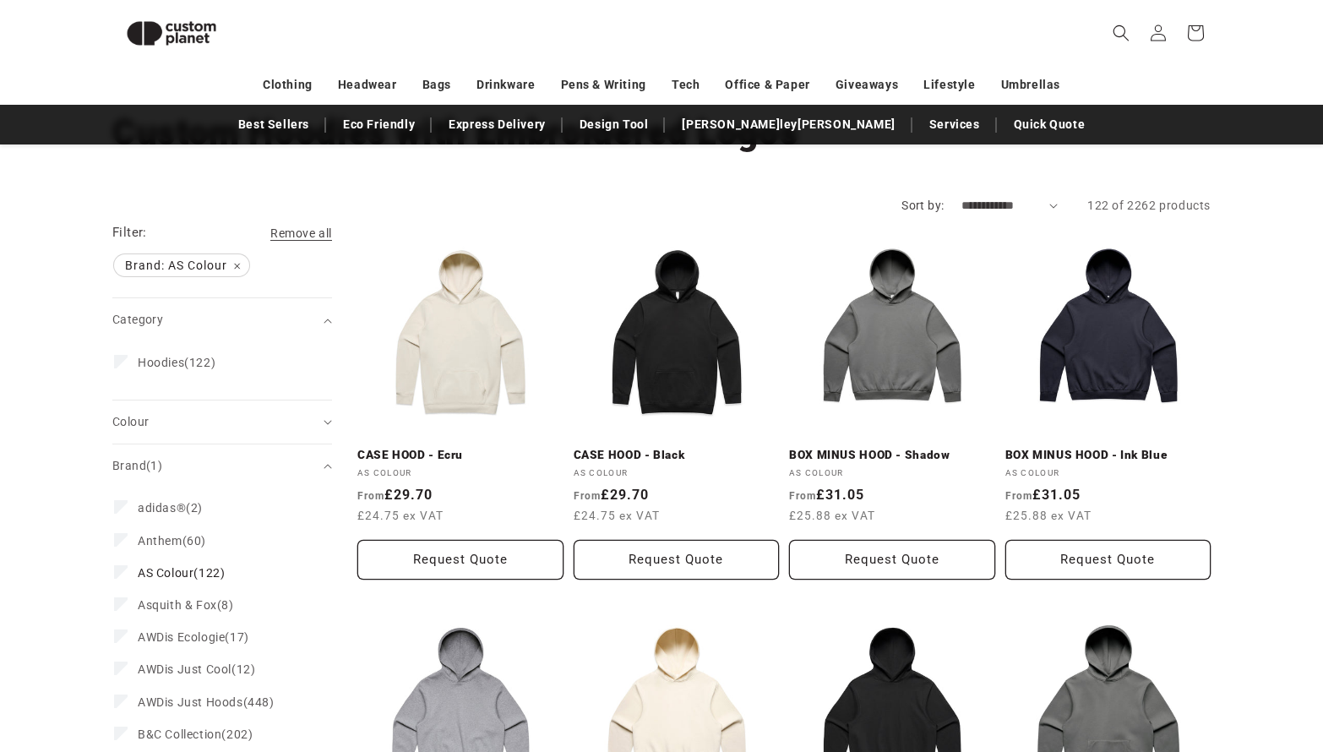
scroll to position [7, 0]
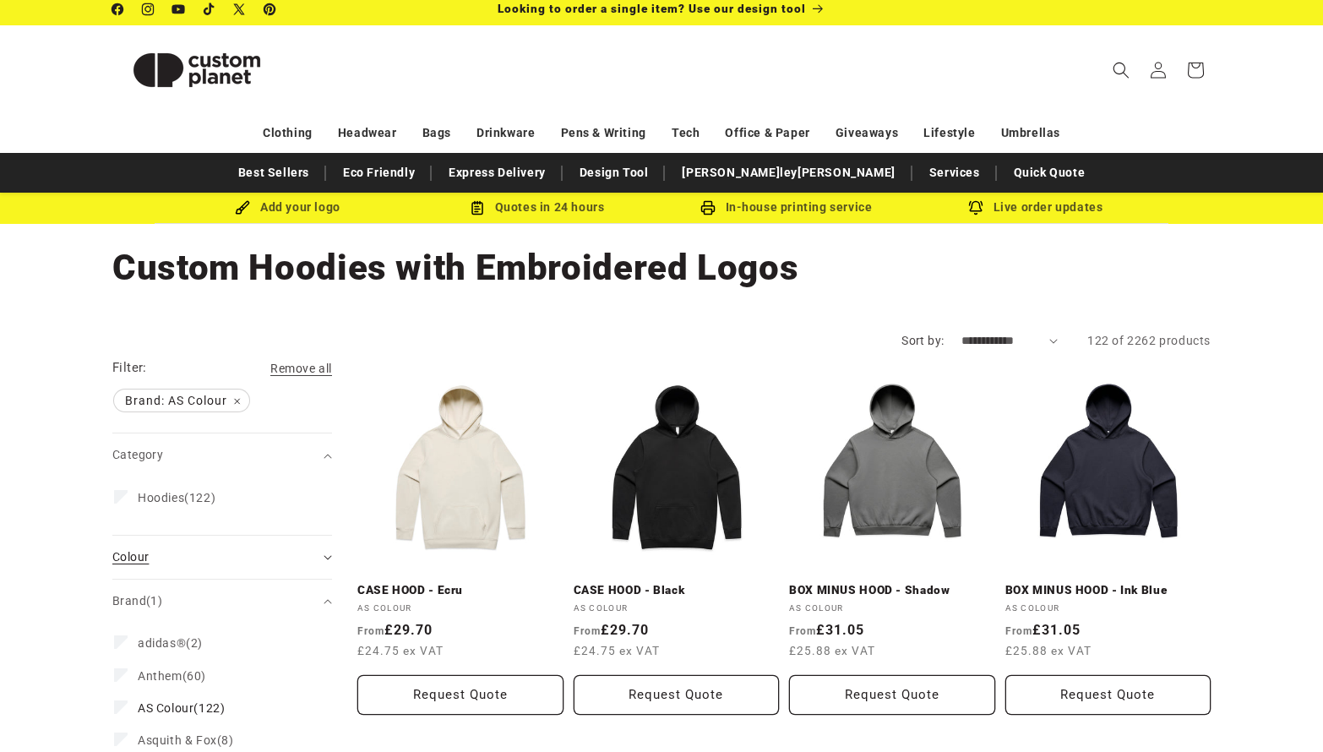
click at [174, 561] on div "Colour (0)" at bounding box center [214, 557] width 205 height 18
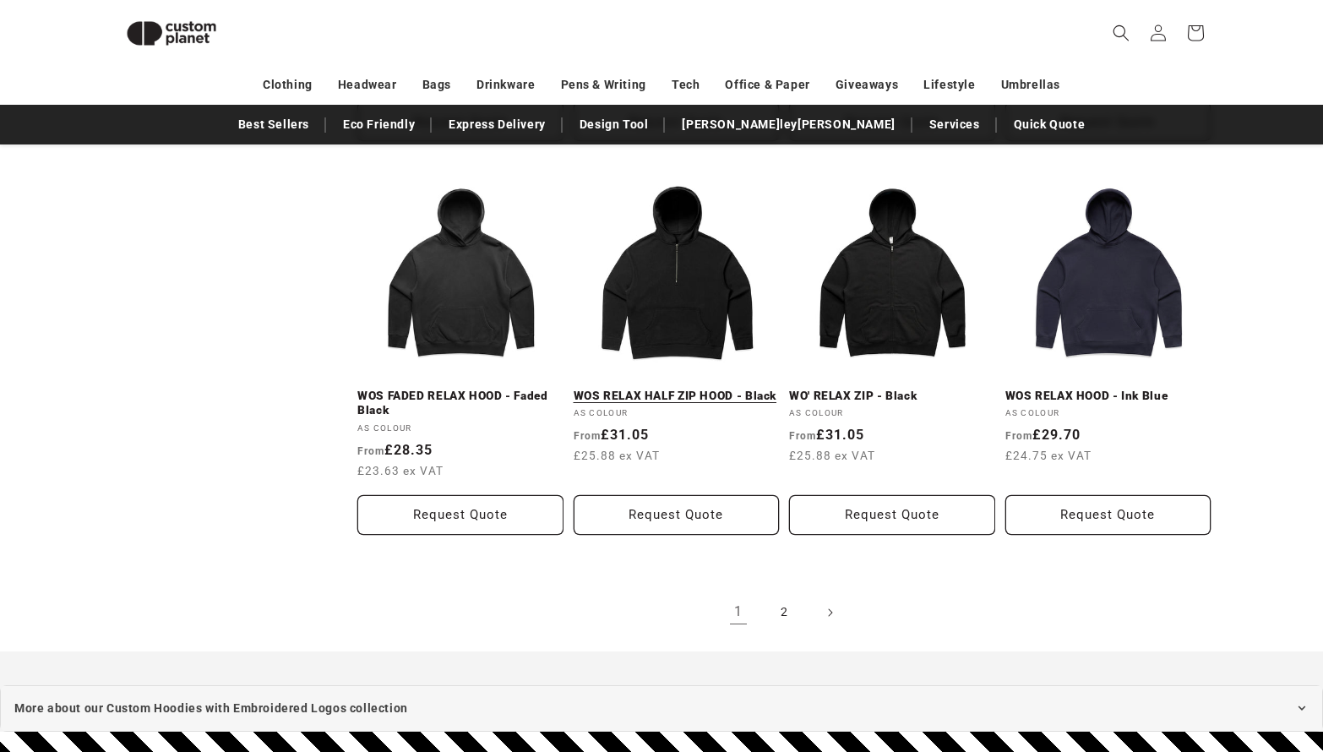
scroll to position [1709, 0]
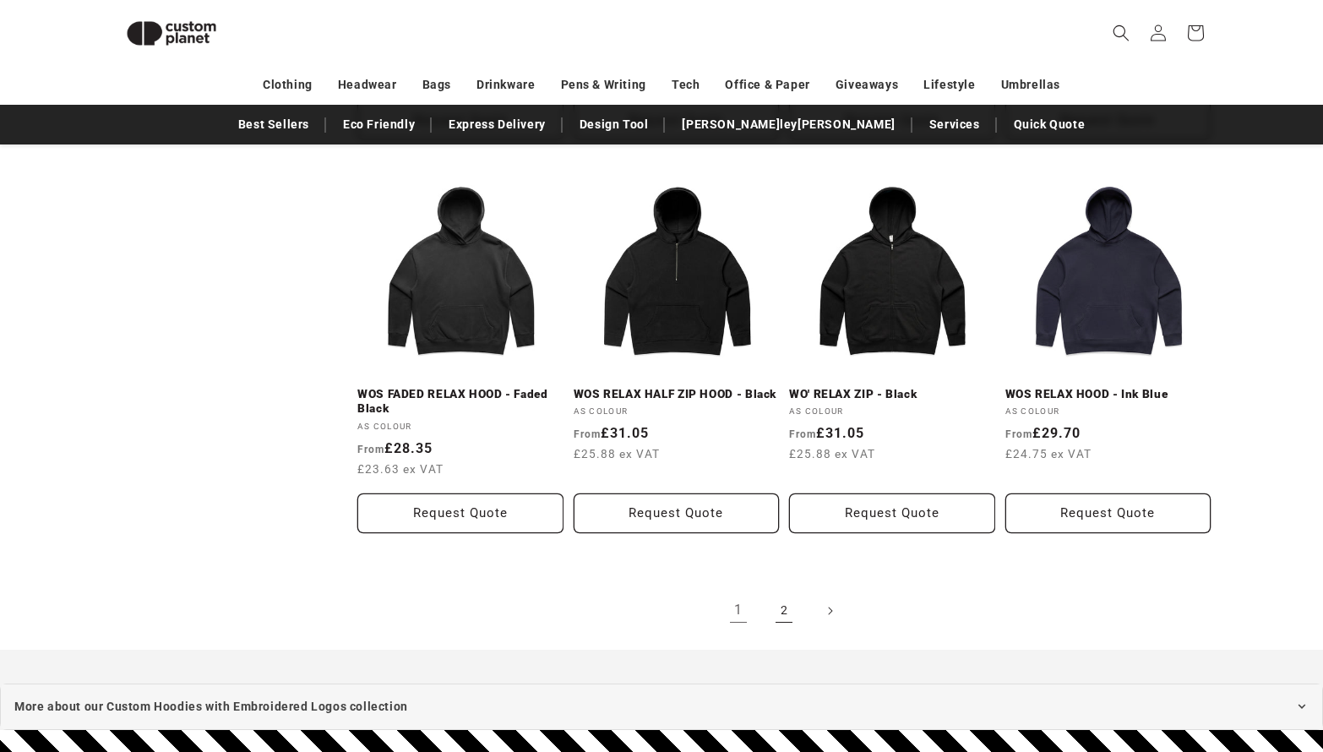
click at [785, 608] on link "2" at bounding box center [784, 610] width 37 height 37
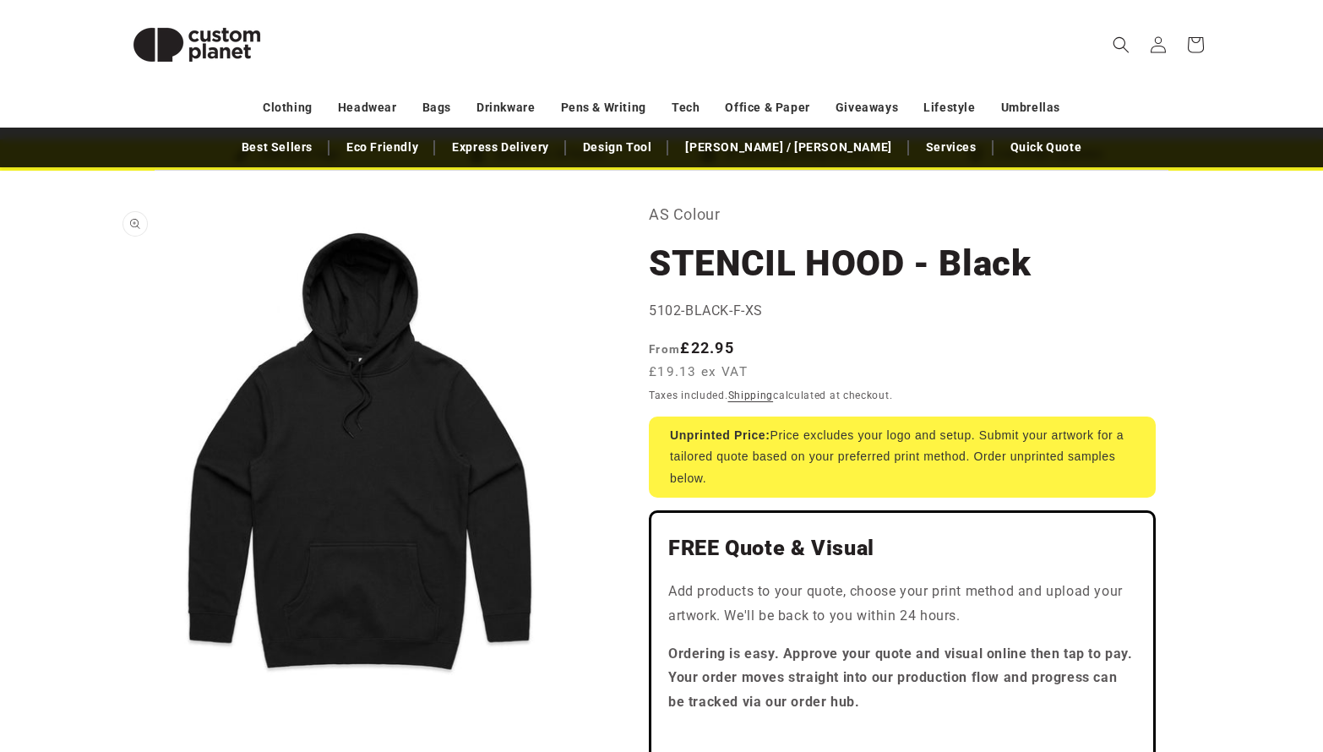
scroll to position [65, 0]
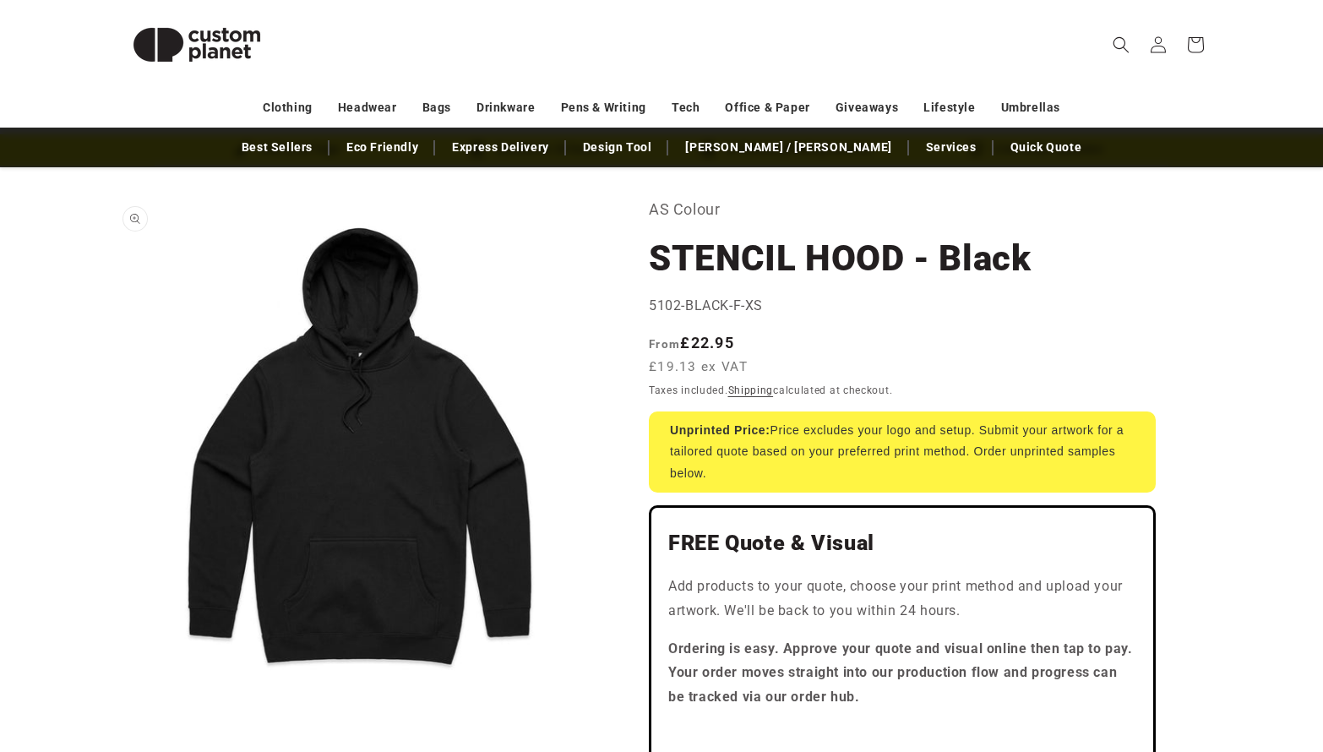
drag, startPoint x: 354, startPoint y: 362, endPoint x: 497, endPoint y: 433, distance: 159.5
click at [112, 690] on button "Open media 1 in modal" at bounding box center [112, 690] width 0 height 0
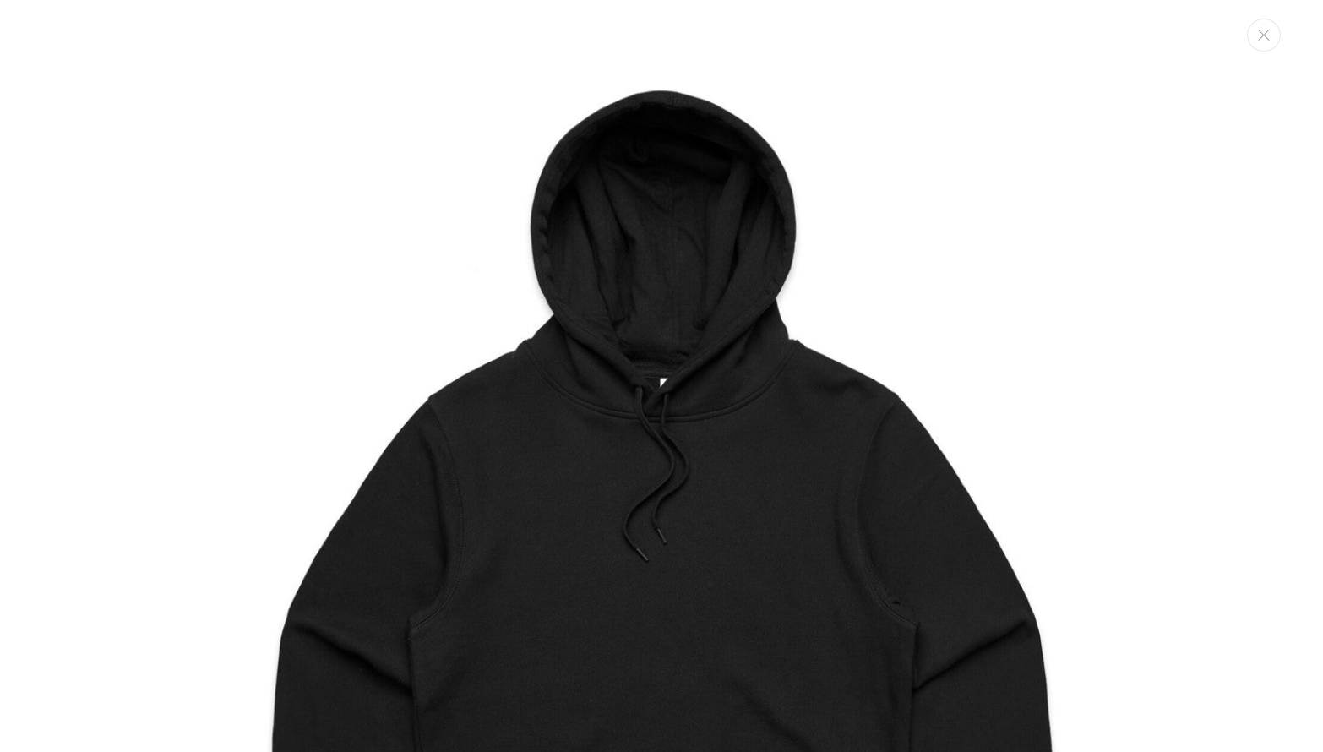
scroll to position [17, 0]
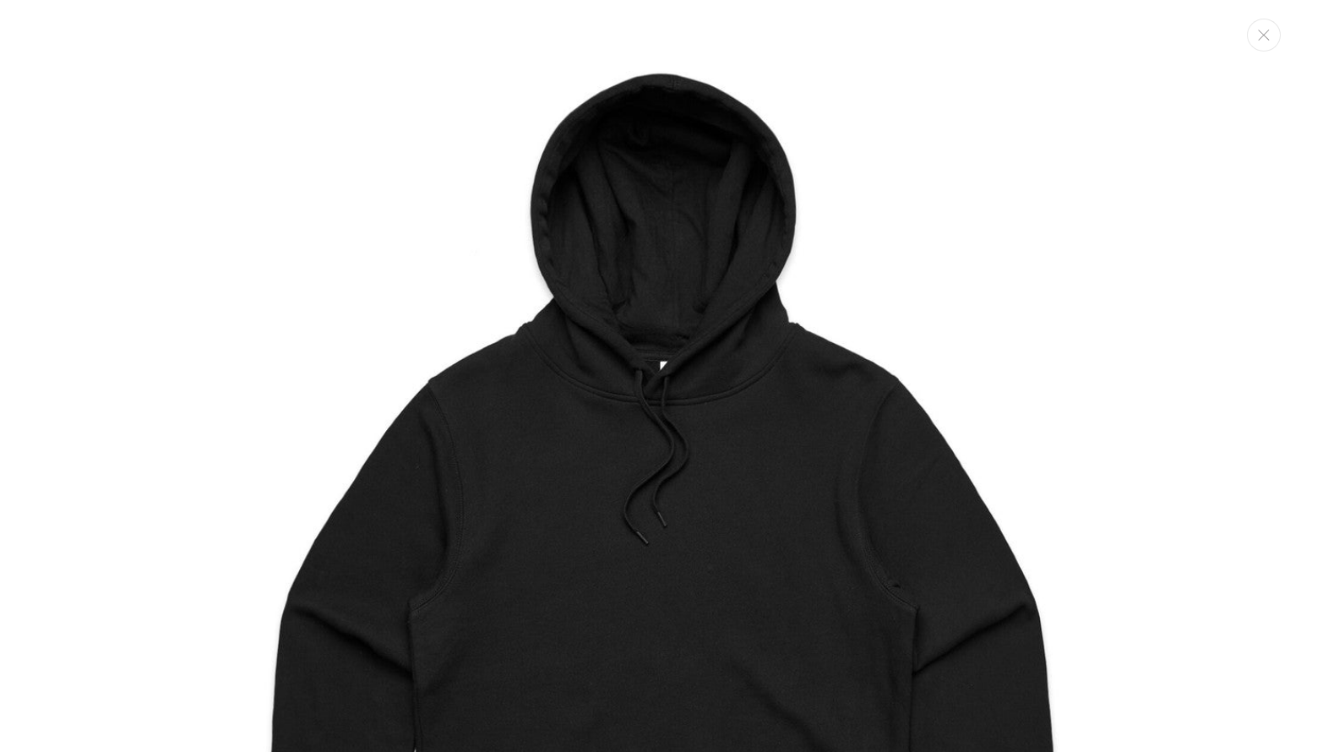
click at [628, 368] on img "Media gallery" at bounding box center [661, 568] width 1137 height 1137
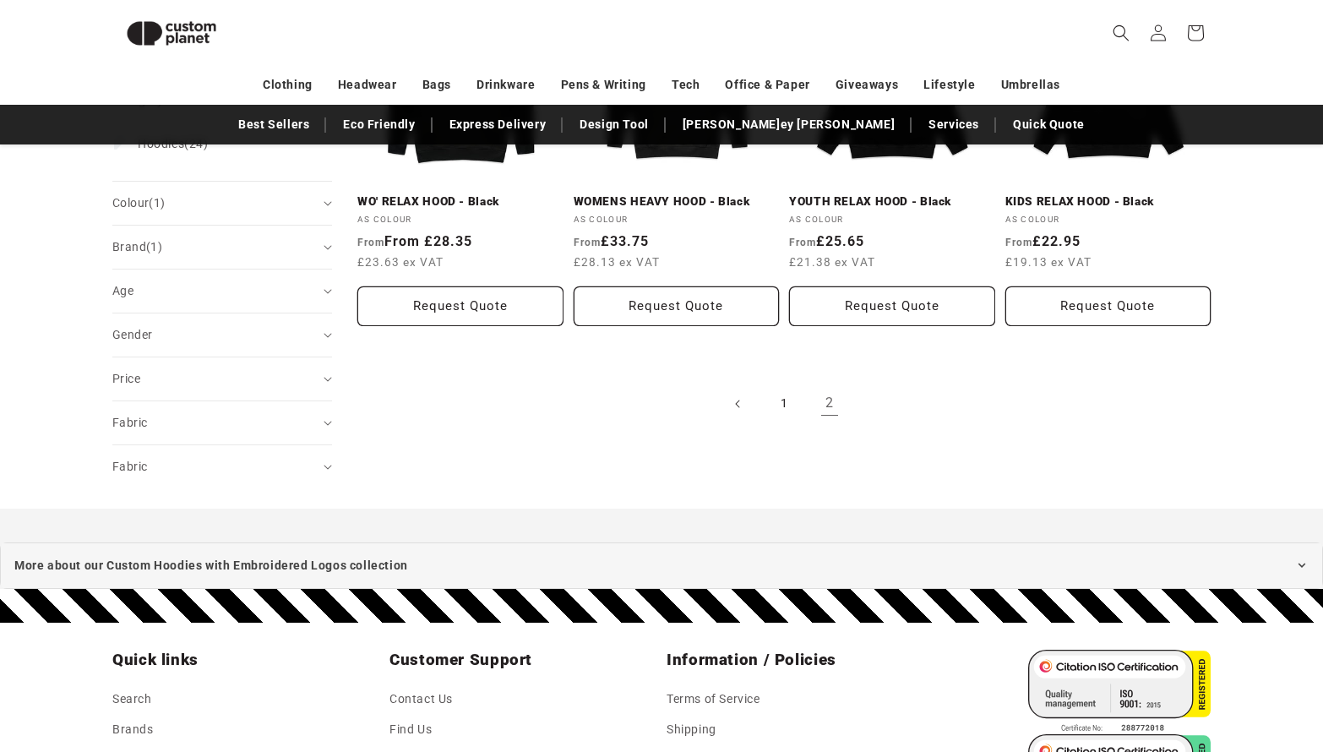
scroll to position [362, 0]
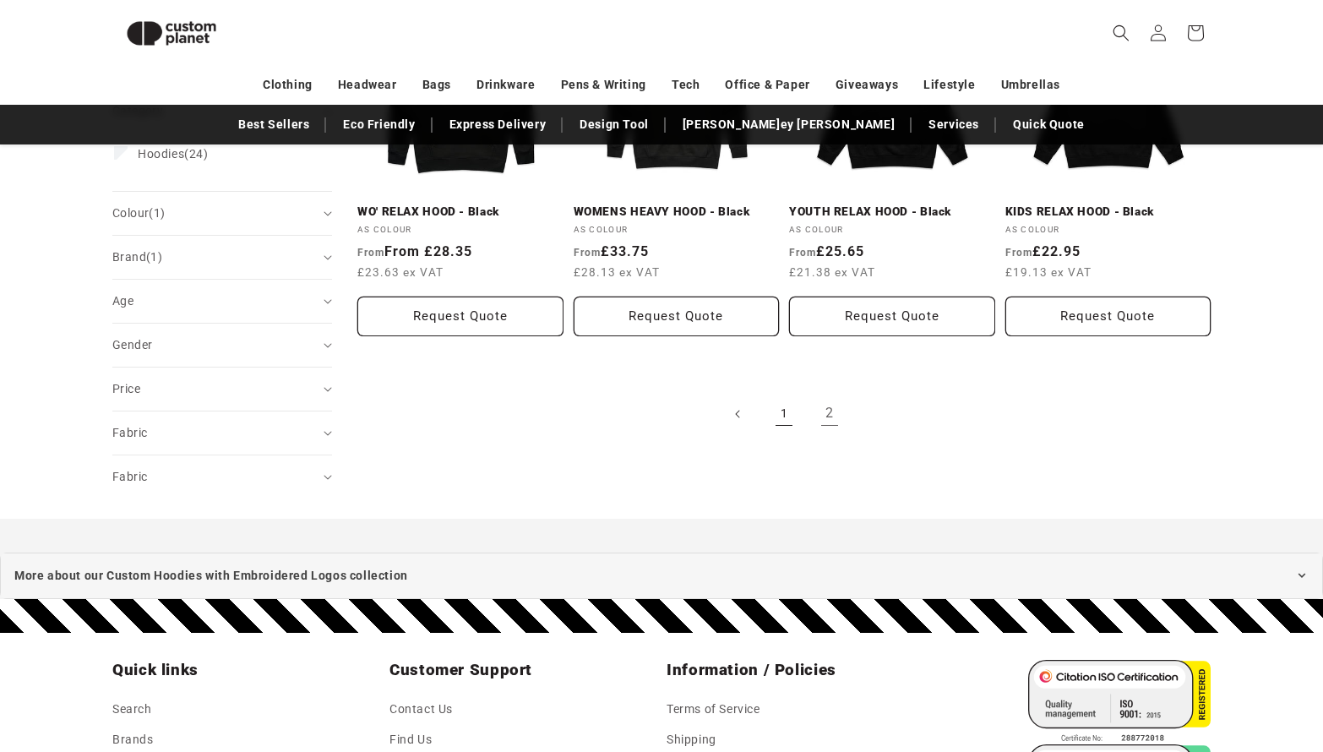
click at [787, 406] on link "1" at bounding box center [784, 413] width 37 height 37
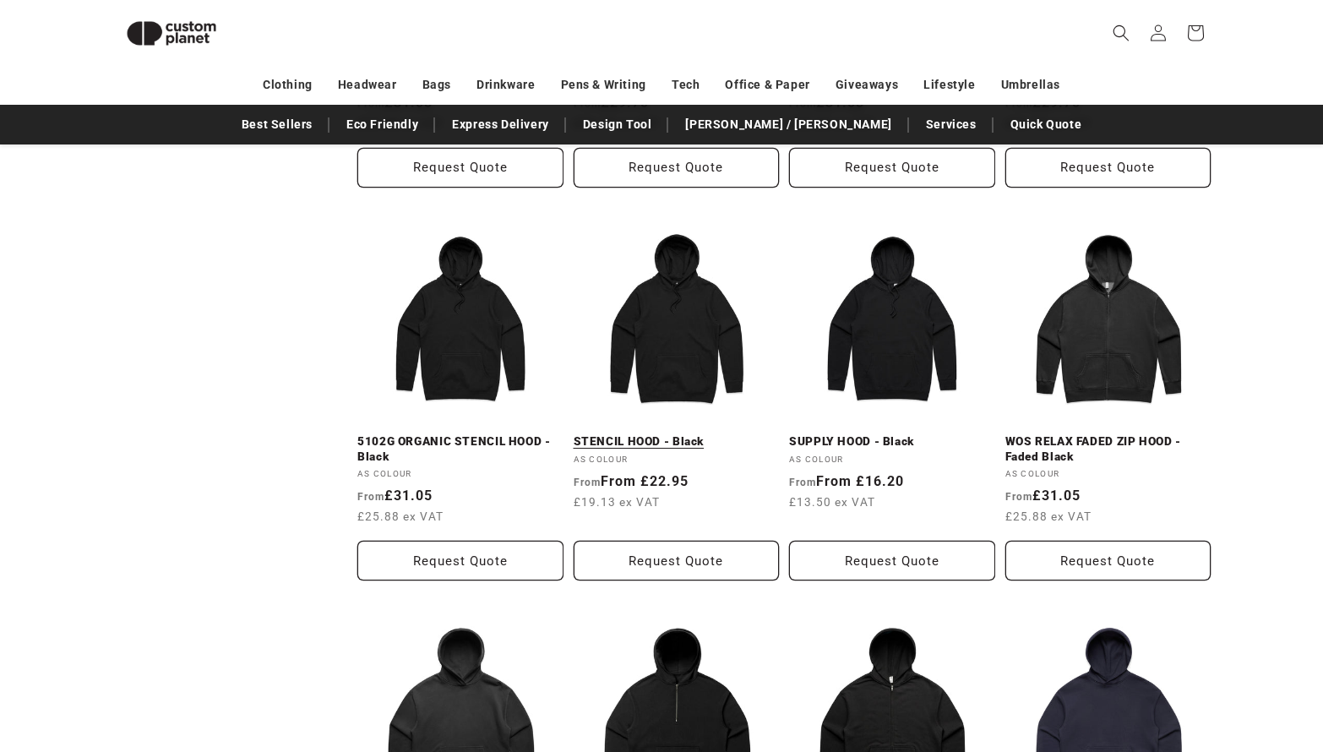
scroll to position [1269, 0]
click at [685, 433] on link "STENCIL HOOD - Black" at bounding box center [677, 440] width 206 height 15
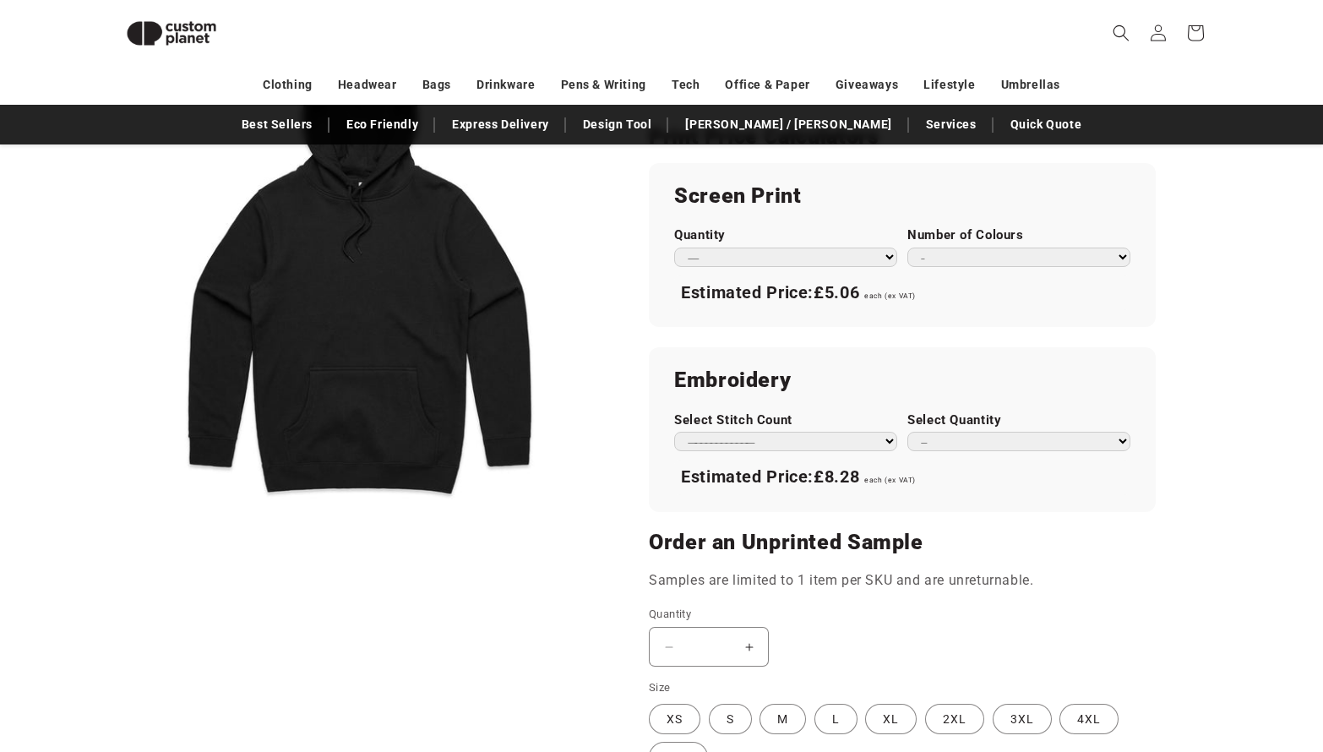
scroll to position [899, 0]
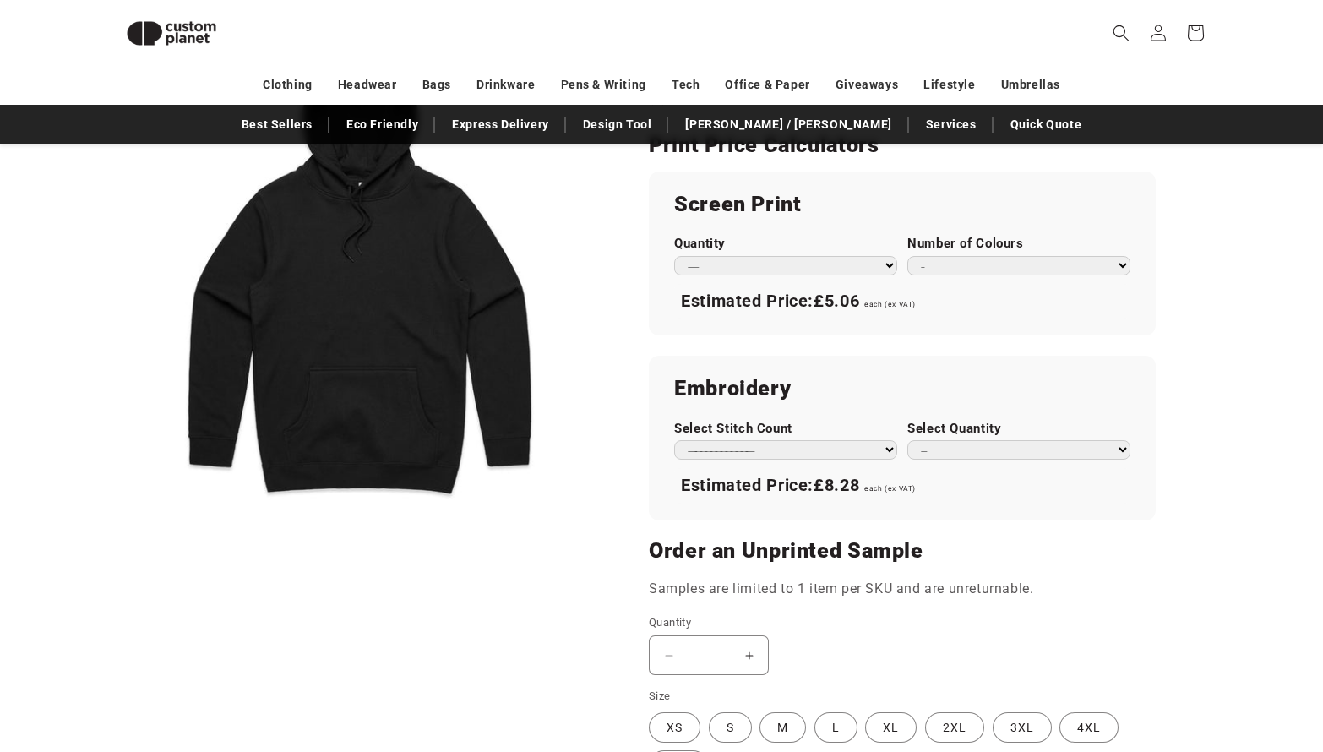
select select "*"
select select "**"
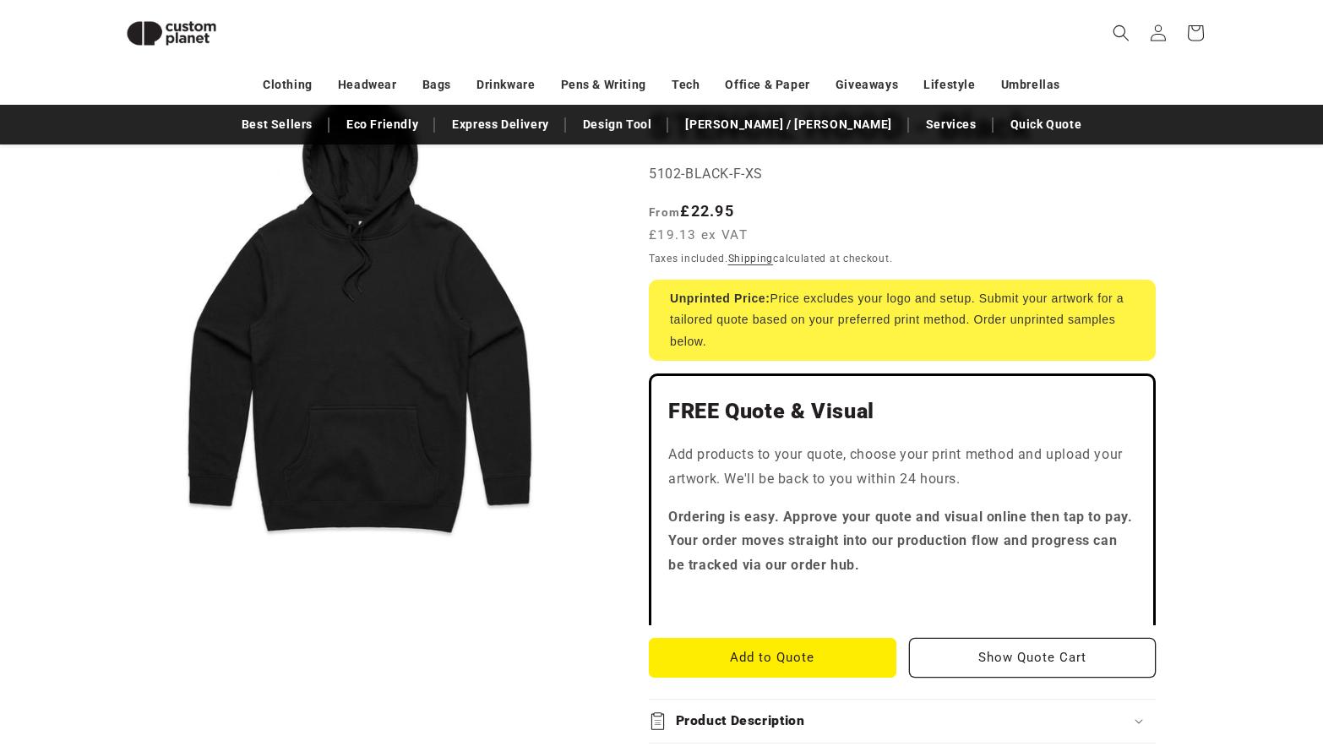
scroll to position [0, 0]
